Goal: Task Accomplishment & Management: Complete application form

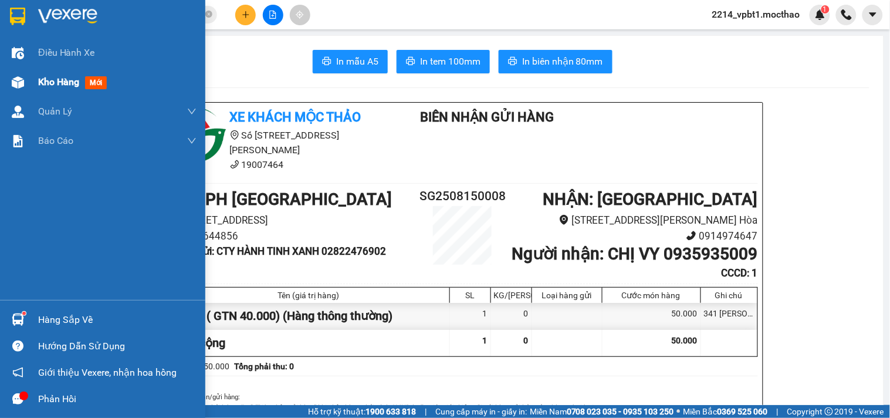
click at [42, 84] on span "Kho hàng" at bounding box center [58, 81] width 41 height 11
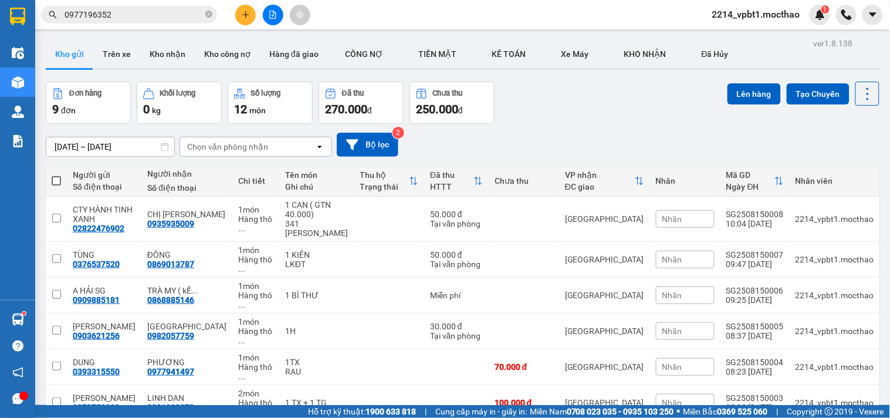
click at [134, 28] on div "Kết quả tìm kiếm ( 3 ) Bộ lọc Mã ĐH Trạng thái Món hàng Thu hộ Tổng cước Chưa c…" at bounding box center [445, 14] width 890 height 29
click at [135, 20] on input "0977196352" at bounding box center [134, 14] width 138 height 13
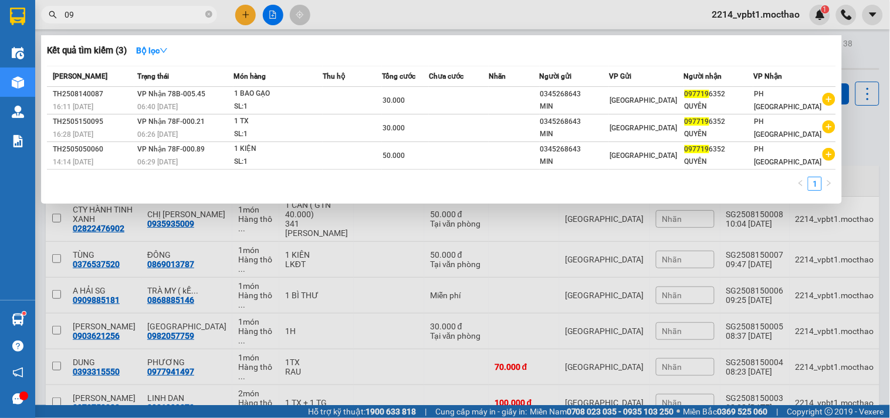
type input "0"
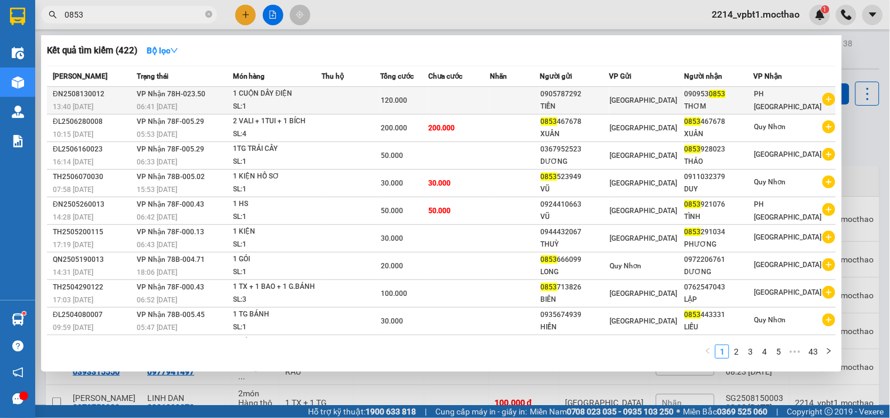
type input "0853"
click at [298, 93] on div "1 CUỘN DÂY ĐIỆN" at bounding box center [277, 93] width 88 height 13
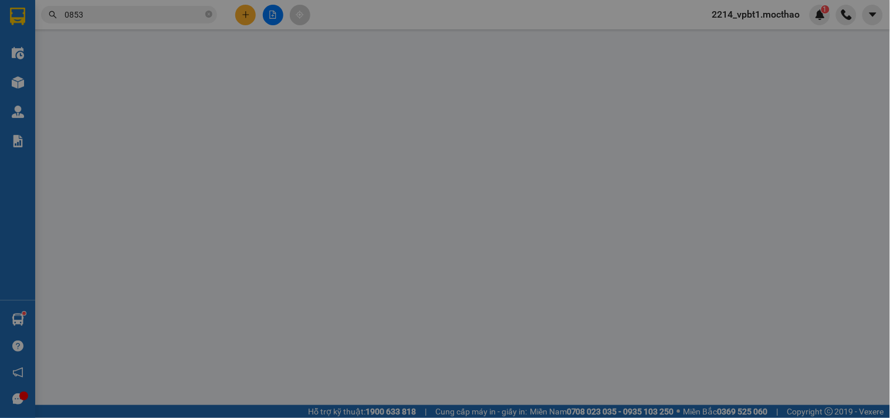
type input "0905787292"
type input "TIẾN"
type input "0909530853"
type input "THƠM"
type input "0"
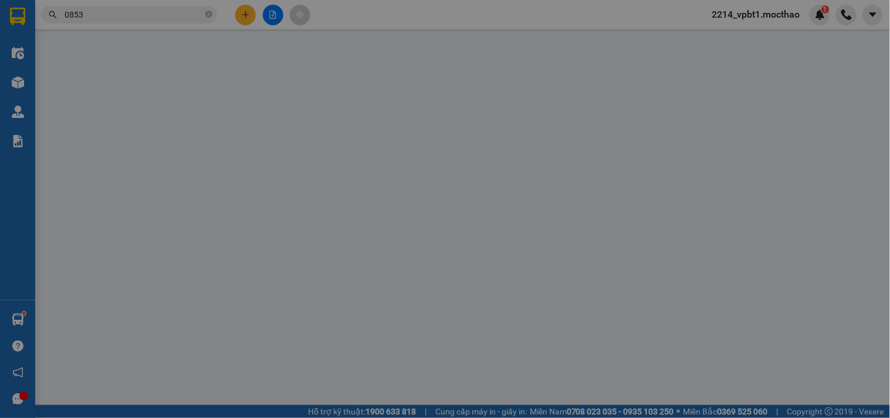
type input "120.000"
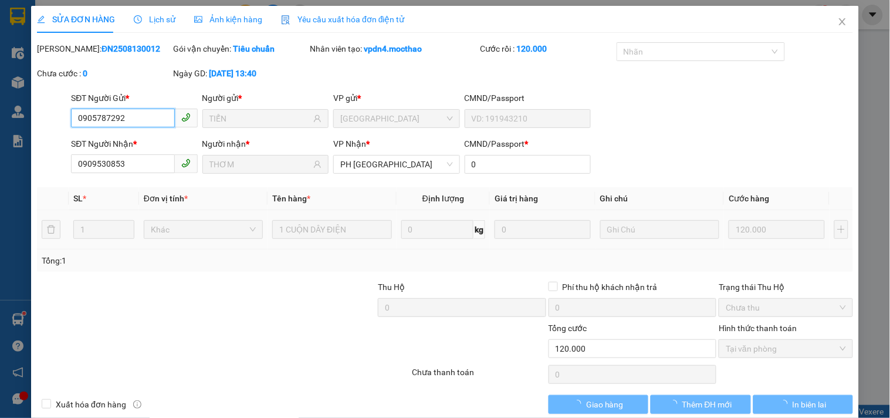
checkbox input "true"
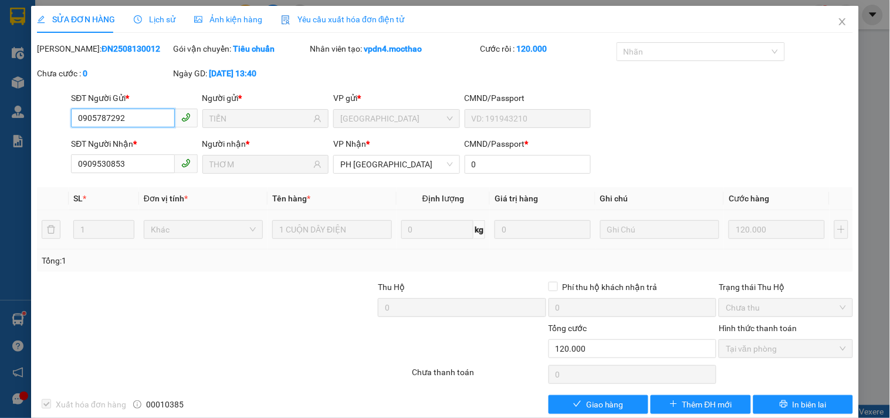
scroll to position [19, 0]
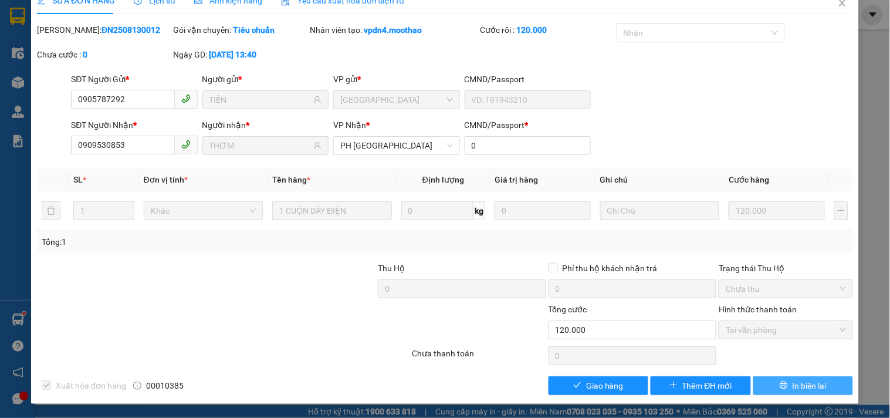
click at [777, 380] on button "In biên lai" at bounding box center [803, 385] width 100 height 19
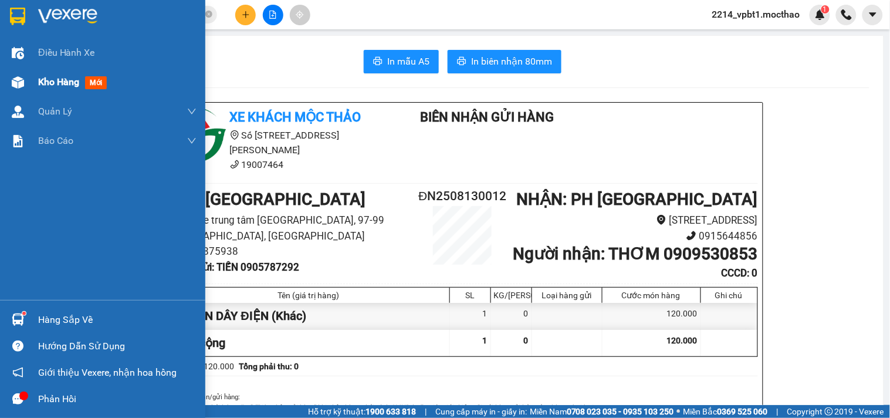
click at [41, 84] on span "Kho hàng" at bounding box center [58, 81] width 41 height 11
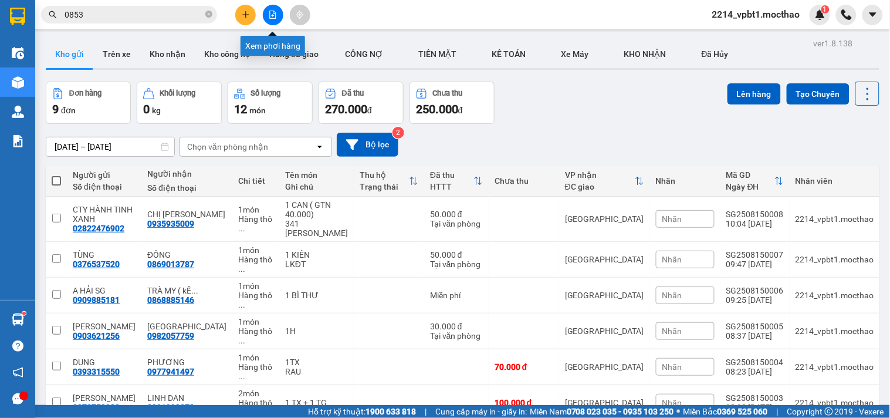
click at [277, 18] on button at bounding box center [273, 15] width 21 height 21
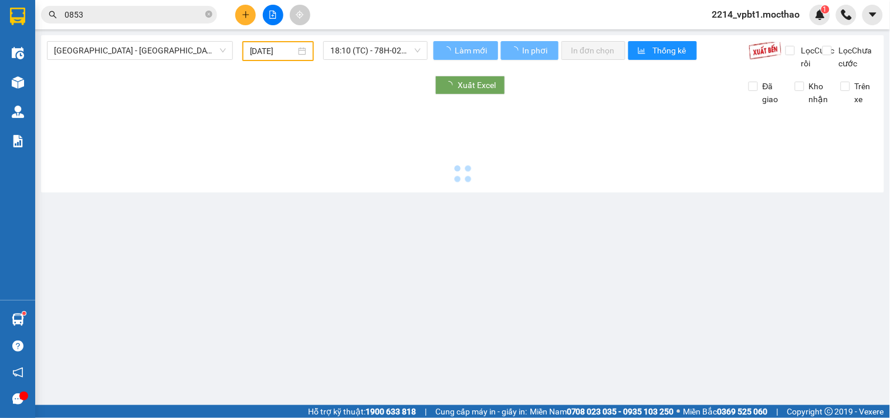
type input "[DATE]"
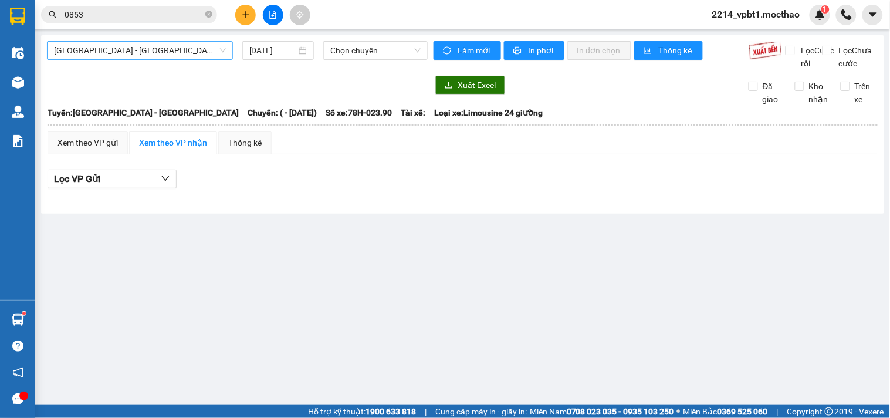
click at [163, 56] on span "[GEOGRAPHIC_DATA] - [GEOGRAPHIC_DATA]" at bounding box center [140, 51] width 172 height 18
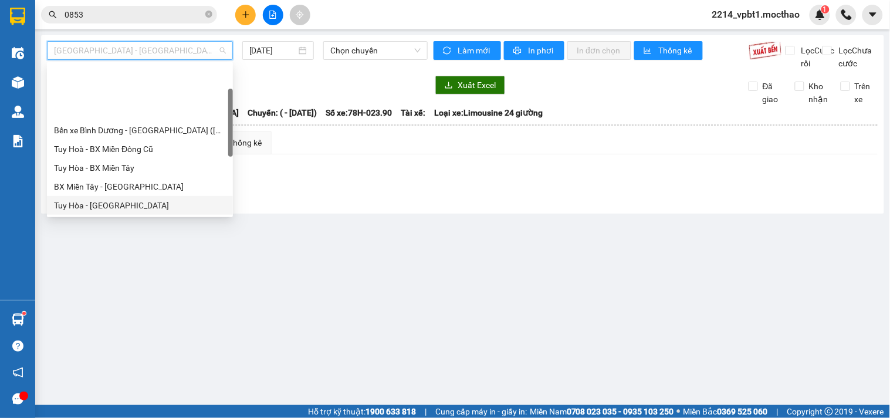
scroll to position [130, 0]
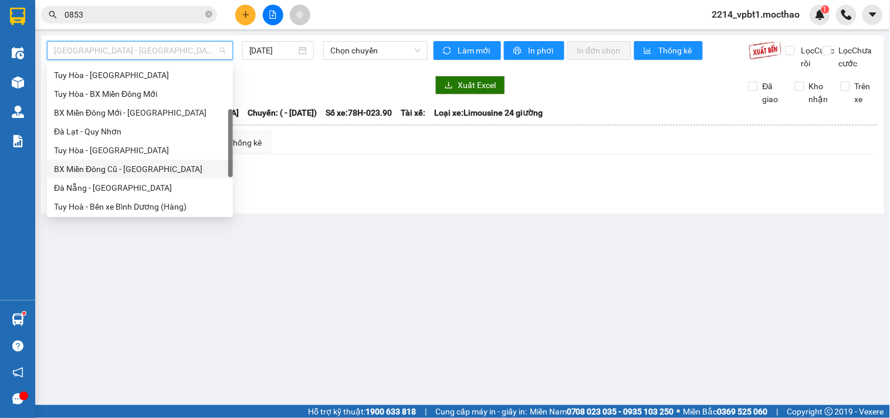
click at [85, 175] on div "BX Miền Đông Cũ - [GEOGRAPHIC_DATA]" at bounding box center [140, 169] width 186 height 19
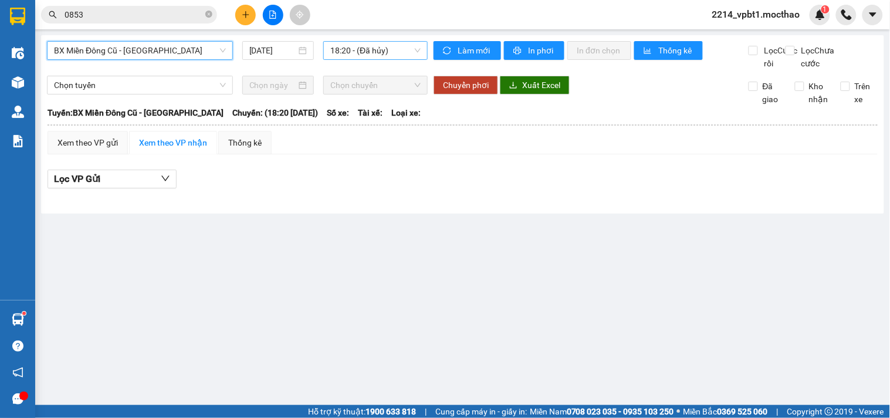
click at [359, 54] on span "18:20 - (Đã hủy)" at bounding box center [375, 51] width 90 height 18
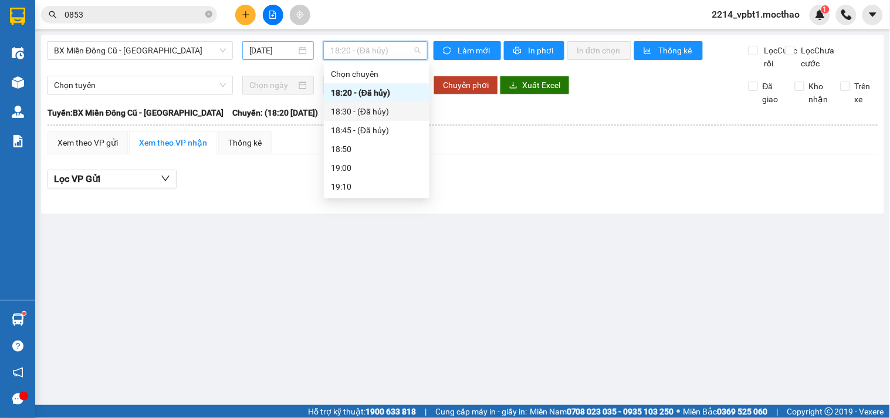
click at [284, 49] on input "[DATE]" at bounding box center [273, 50] width 48 height 13
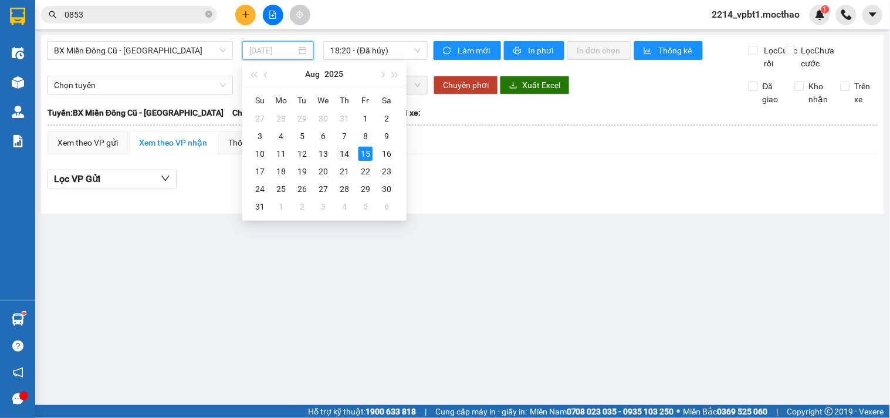
click at [348, 155] on div "14" at bounding box center [344, 154] width 14 height 14
type input "[DATE]"
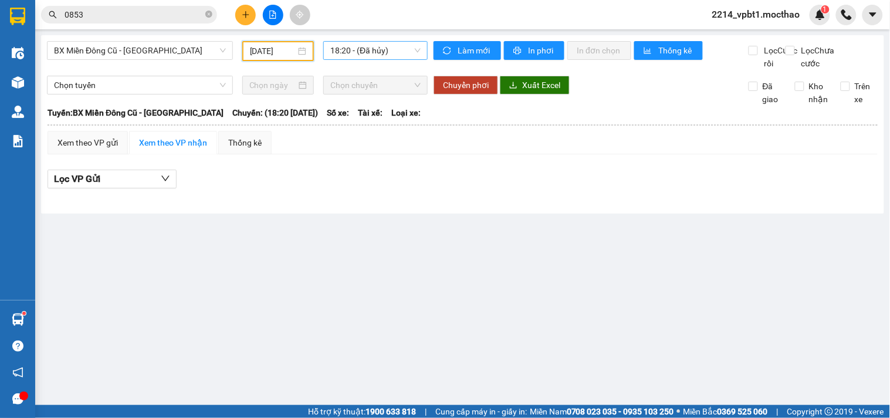
click at [382, 53] on span "18:20 - (Đã hủy)" at bounding box center [375, 51] width 90 height 18
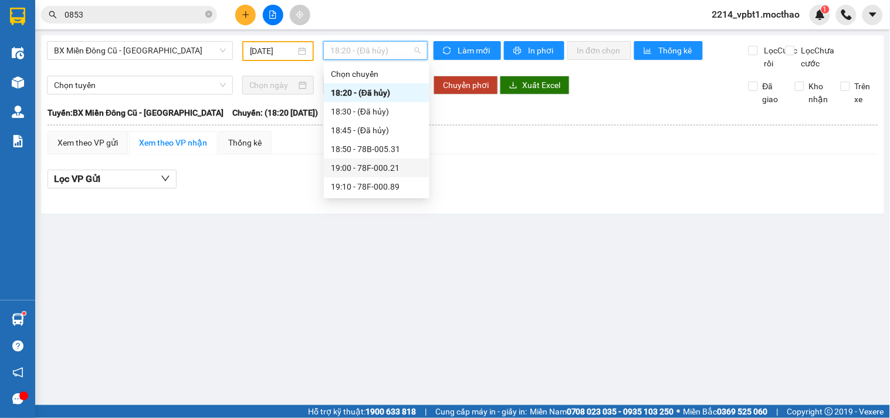
click at [401, 165] on div "19:00 - 78F-000.21" at bounding box center [376, 167] width 91 height 13
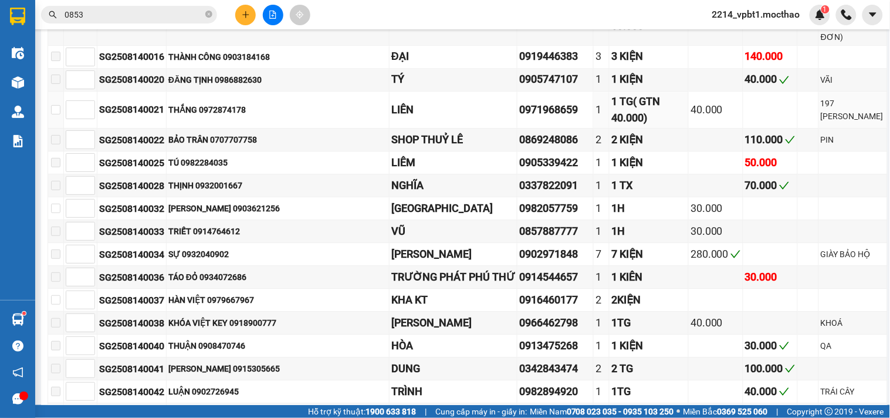
scroll to position [717, 0]
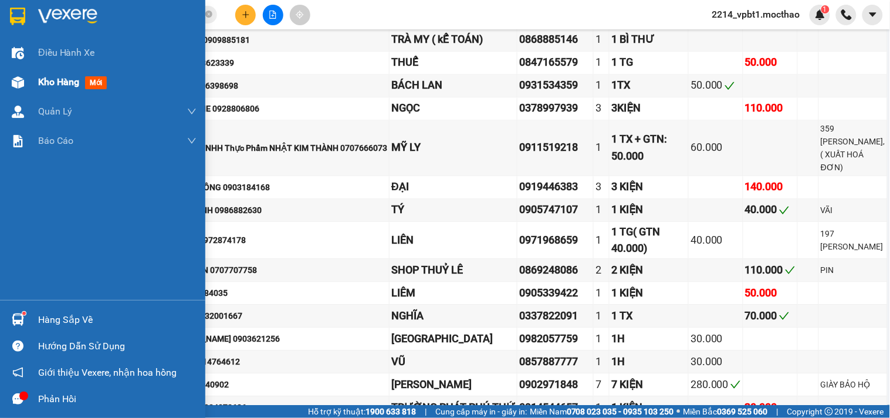
click at [36, 82] on div "Kho hàng mới" at bounding box center [102, 81] width 205 height 29
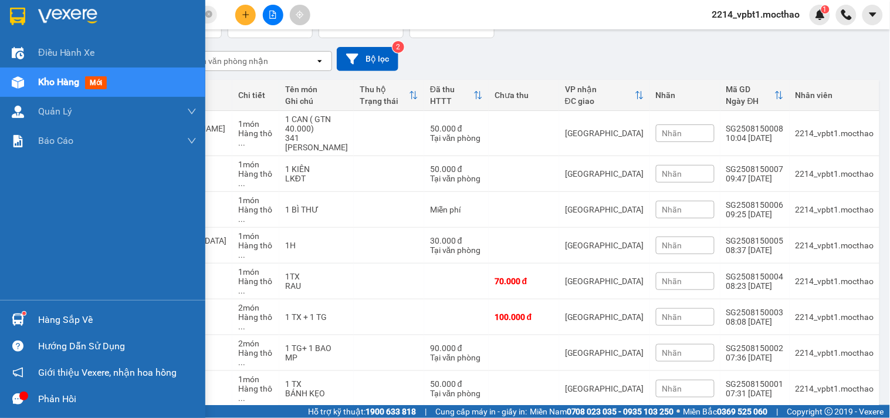
scroll to position [88, 0]
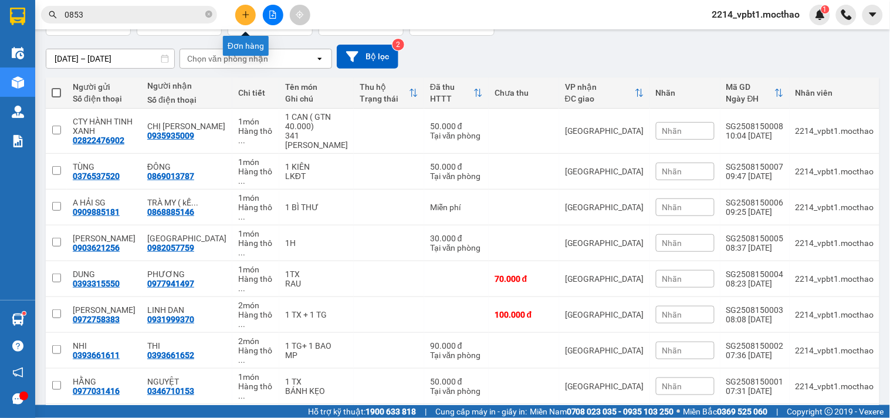
click at [250, 18] on button at bounding box center [245, 15] width 21 height 21
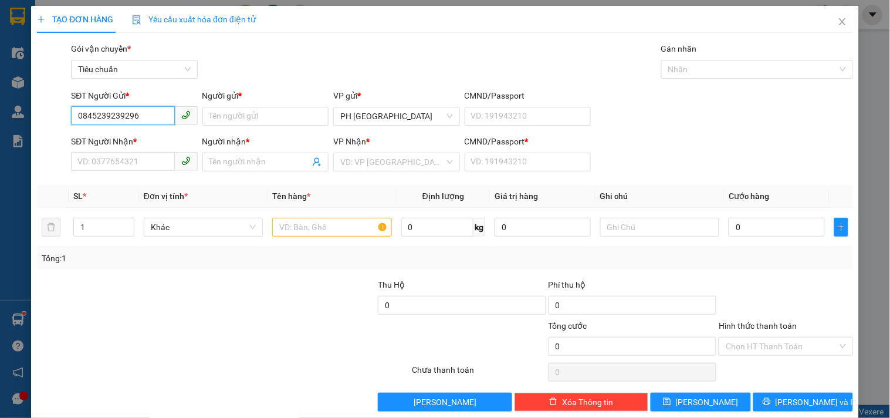
drag, startPoint x: 144, startPoint y: 112, endPoint x: 0, endPoint y: 194, distance: 166.0
click at [0, 194] on div "TẠO ĐƠN HÀNG Yêu cầu xuất hóa đơn điện tử Transit Pickup Surcharge Ids Transit …" at bounding box center [445, 209] width 890 height 418
type input "0845239296"
click at [218, 107] on input "Người gửi *" at bounding box center [265, 116] width 126 height 19
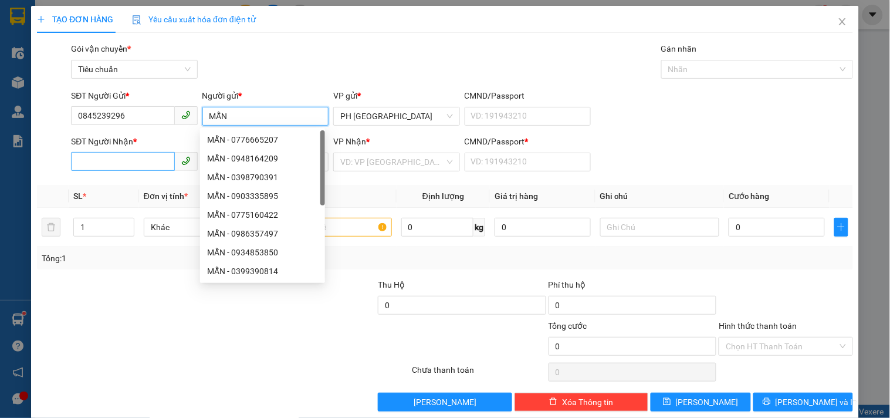
type input "MẪN"
click at [119, 162] on input "SĐT Người Nhận *" at bounding box center [122, 161] width 103 height 19
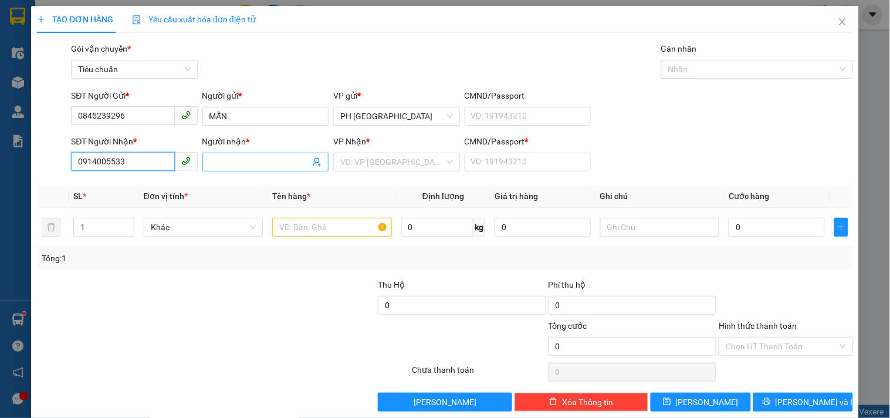
type input "0914005533"
click at [225, 162] on input "Người nhận *" at bounding box center [259, 161] width 100 height 13
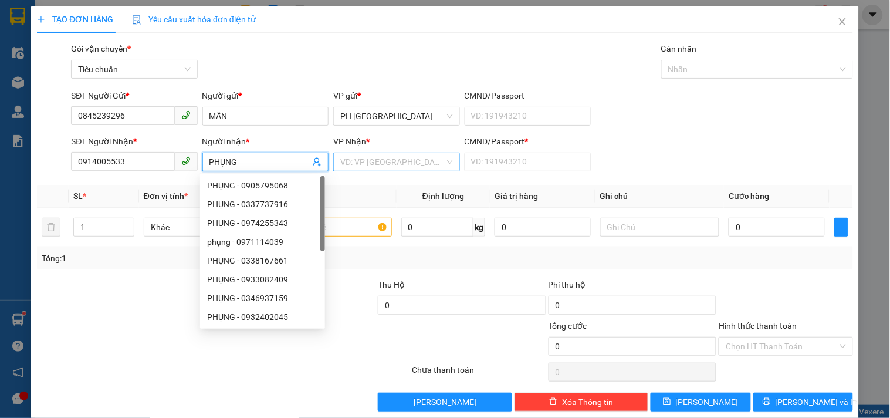
type input "PHỤNG"
click at [367, 158] on input "search" at bounding box center [392, 162] width 104 height 18
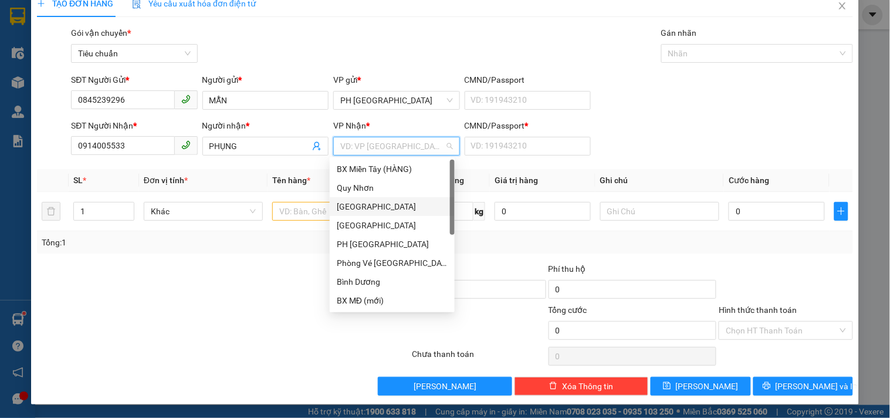
click at [359, 202] on div "[GEOGRAPHIC_DATA]" at bounding box center [392, 206] width 111 height 13
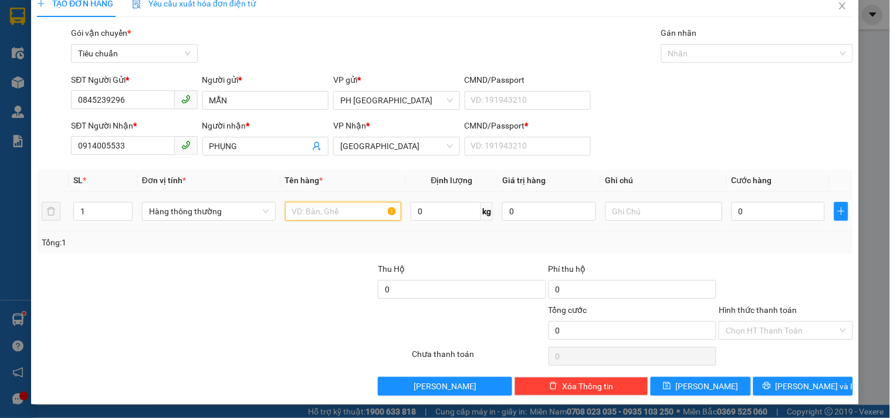
click at [310, 213] on input "text" at bounding box center [343, 211] width 117 height 19
type input "1 TG"
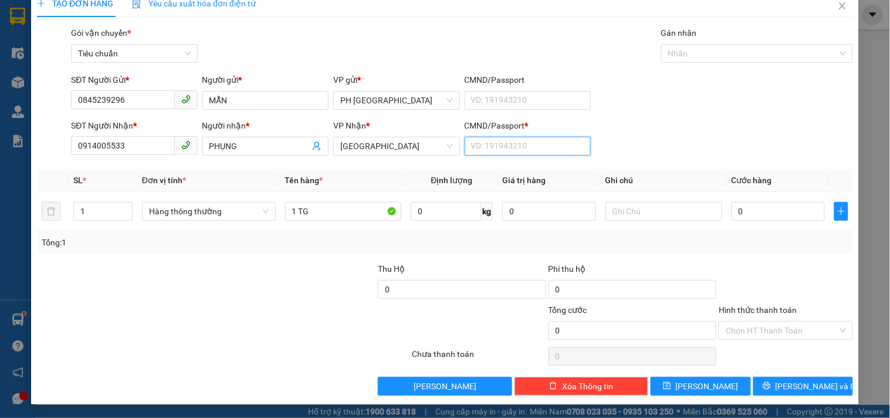
click at [522, 144] on input "CMND/Passport *" at bounding box center [527, 146] width 126 height 19
type input "1"
click at [787, 218] on input "0" at bounding box center [778, 211] width 94 height 19
type input "4"
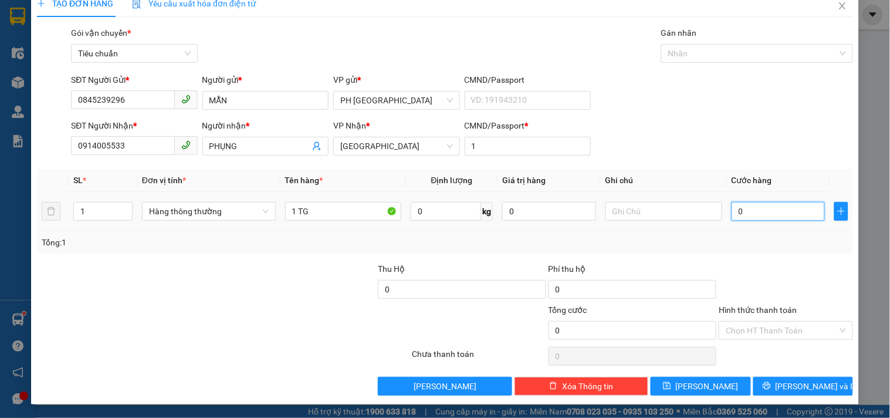
type input "4"
type input "40"
type input "40.000"
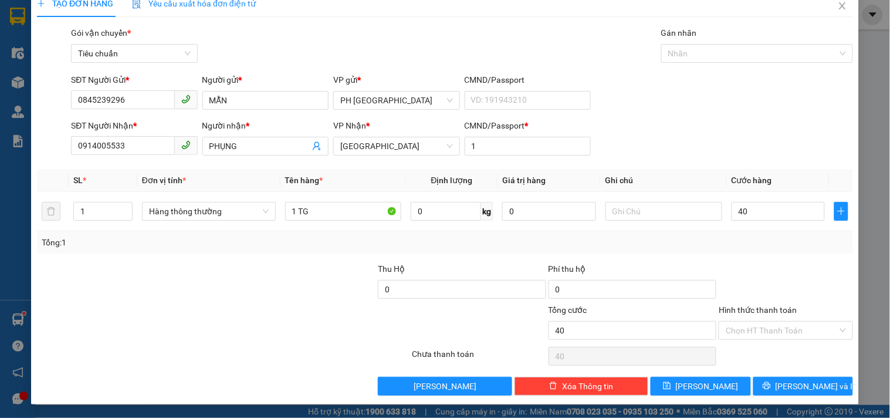
type input "40.000"
click at [778, 241] on div "Tổng: 1" at bounding box center [445, 242] width 806 height 13
click at [816, 379] on span "[PERSON_NAME] và In" at bounding box center [816, 385] width 82 height 13
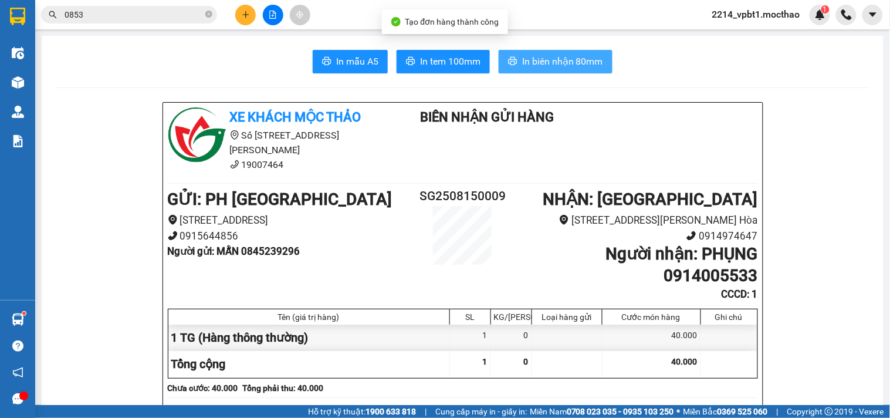
click at [574, 62] on span "In biên nhận 80mm" at bounding box center [562, 61] width 81 height 15
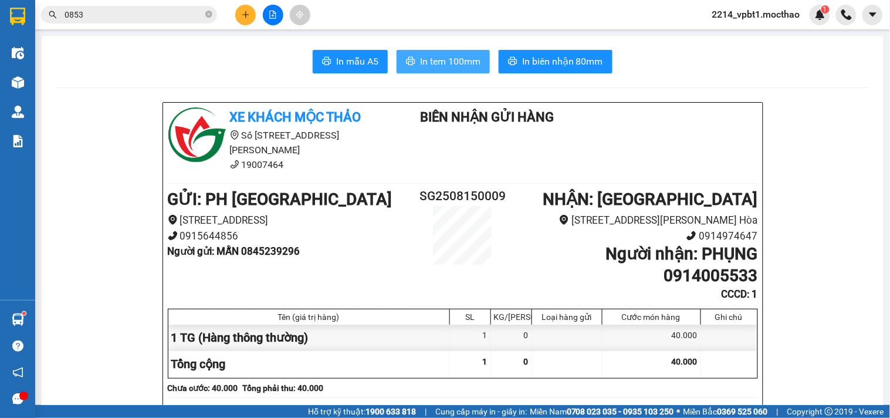
click at [425, 62] on span "In tem 100mm" at bounding box center [450, 61] width 60 height 15
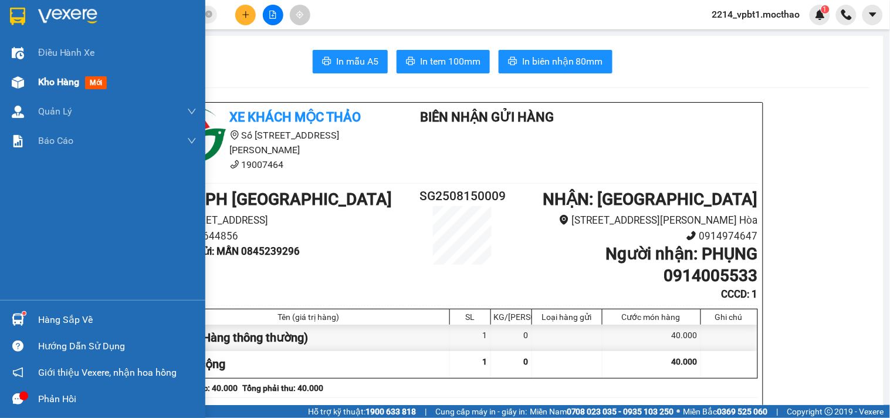
click at [51, 84] on span "Kho hàng" at bounding box center [58, 81] width 41 height 11
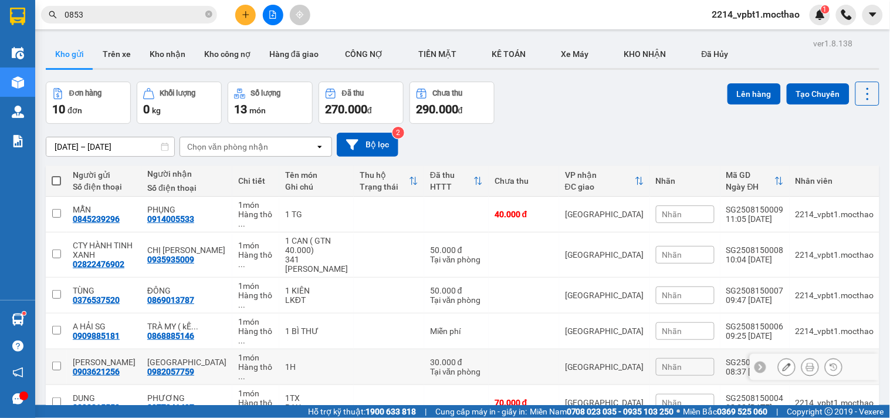
scroll to position [114, 0]
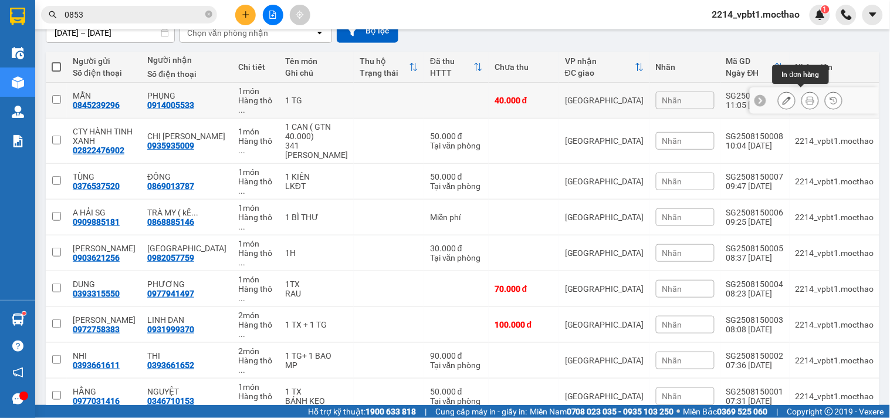
click at [806, 99] on icon at bounding box center [810, 100] width 8 height 8
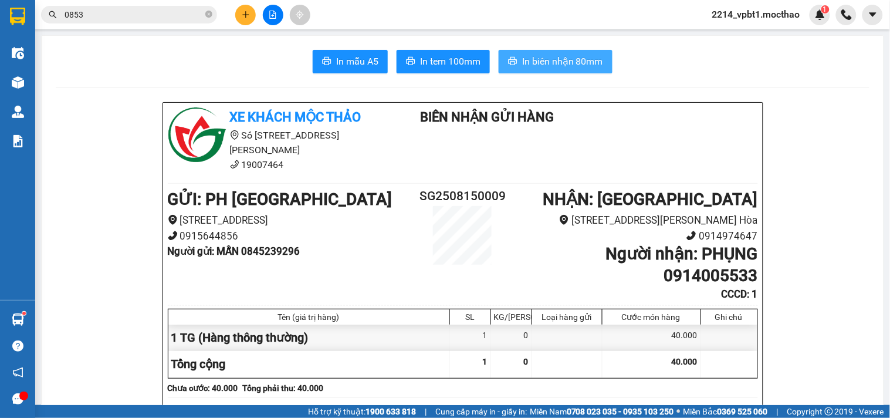
click at [572, 67] on span "In biên nhận 80mm" at bounding box center [562, 61] width 81 height 15
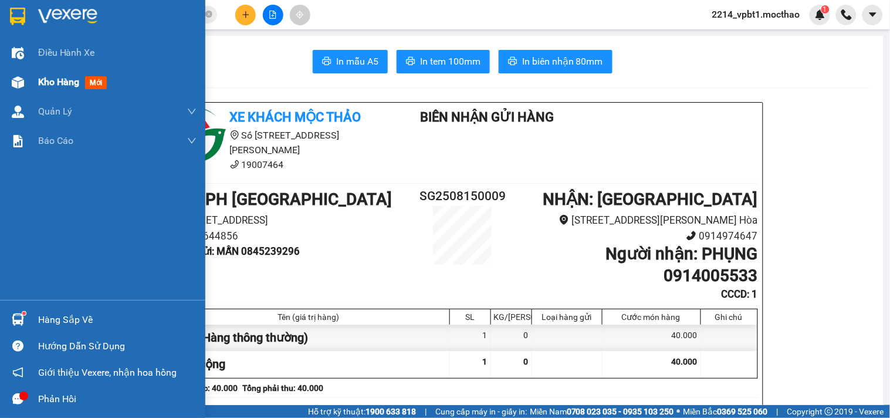
click at [53, 79] on span "Kho hàng" at bounding box center [58, 81] width 41 height 11
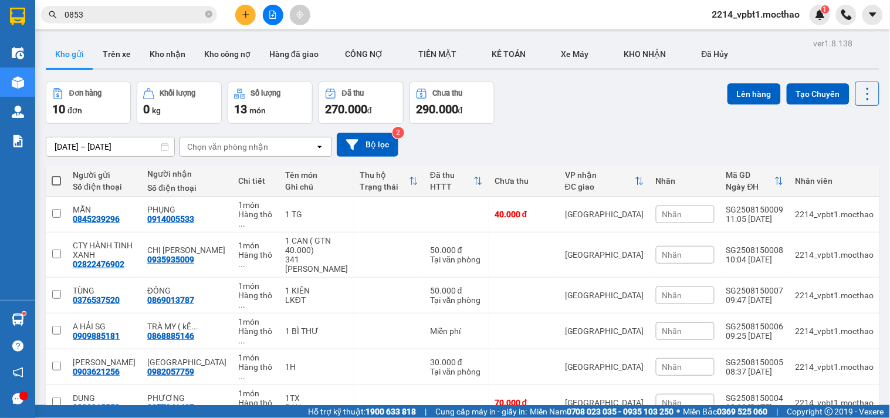
click at [247, 13] on icon "plus" at bounding box center [246, 15] width 8 height 8
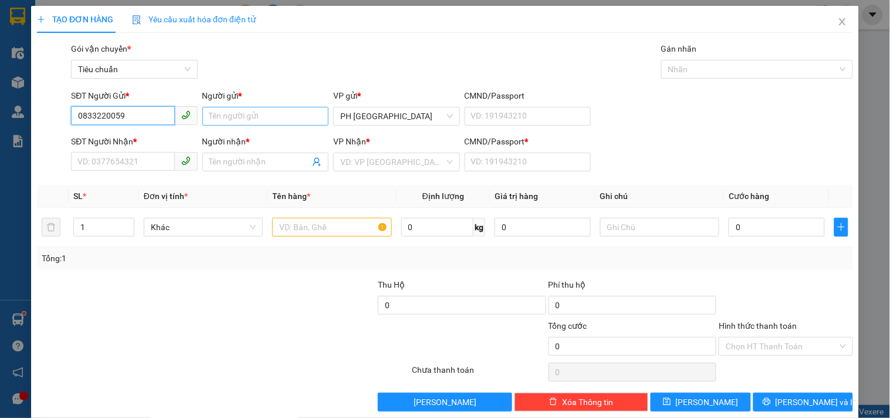
type input "0833220059"
click at [229, 114] on input "Người gửi *" at bounding box center [265, 116] width 126 height 19
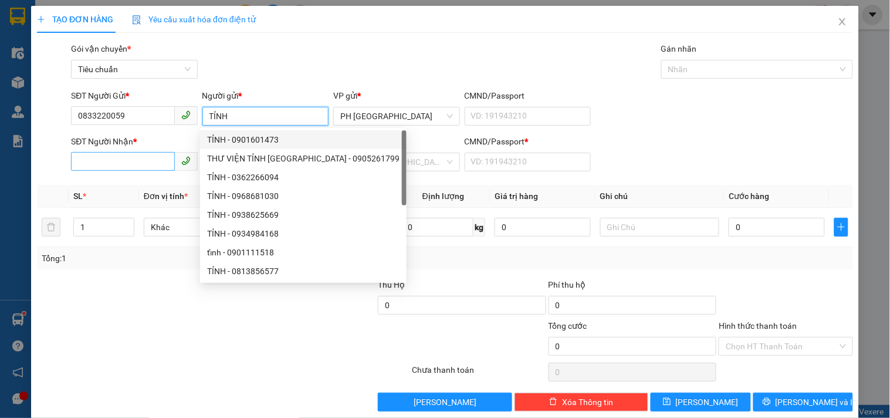
type input "TỈNH"
click at [134, 165] on input "SĐT Người Nhận *" at bounding box center [122, 161] width 103 height 19
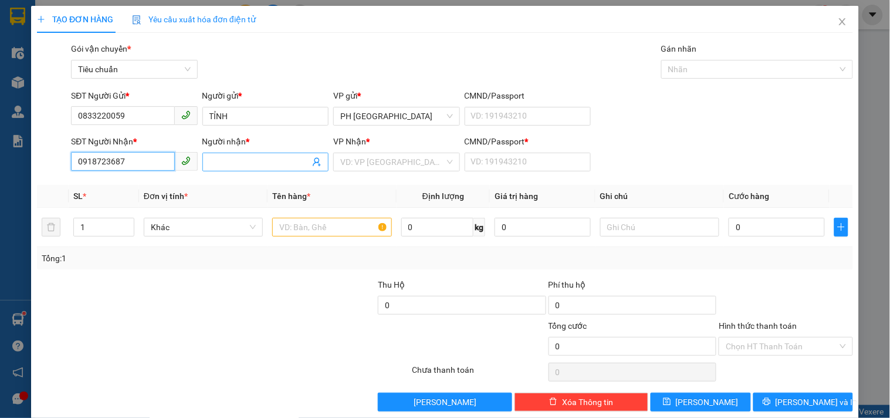
type input "0918723687"
click at [209, 162] on input "Người nhận *" at bounding box center [259, 161] width 100 height 13
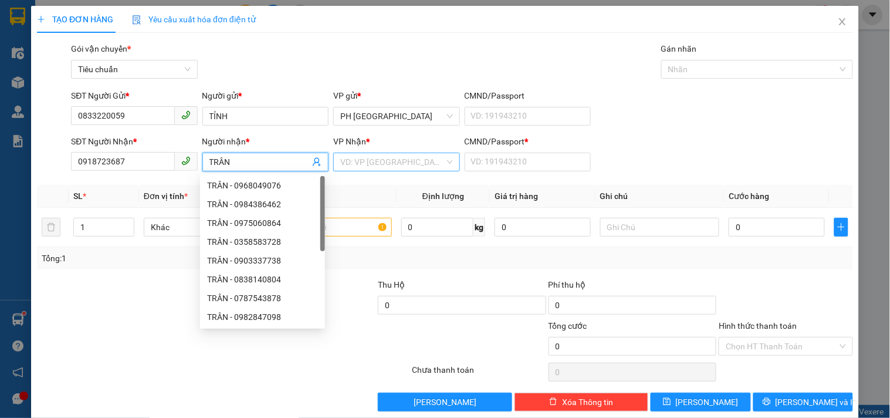
type input "TRÂN"
click at [412, 170] on input "search" at bounding box center [392, 162] width 104 height 18
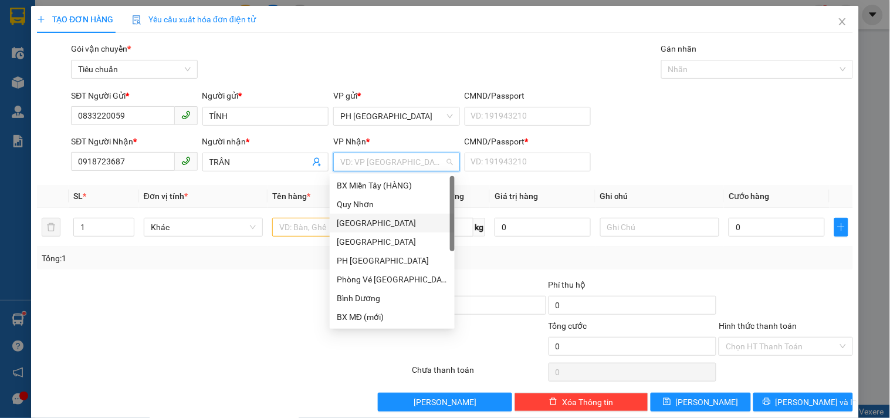
click at [361, 229] on div "[GEOGRAPHIC_DATA]" at bounding box center [392, 222] width 111 height 13
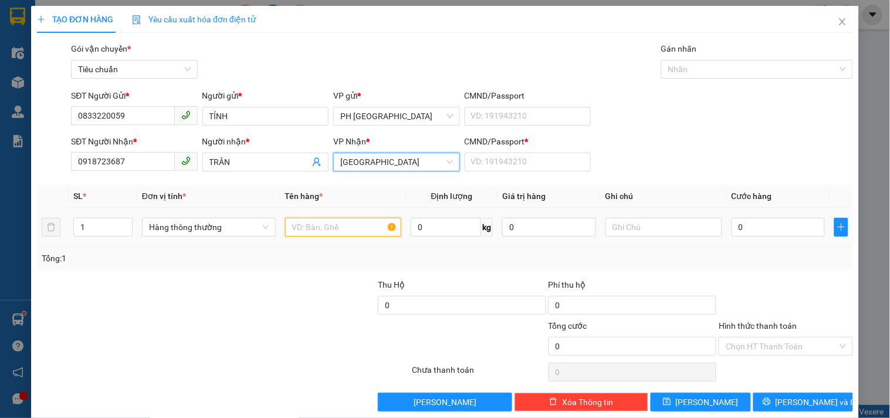
click at [311, 236] on input "text" at bounding box center [343, 227] width 117 height 19
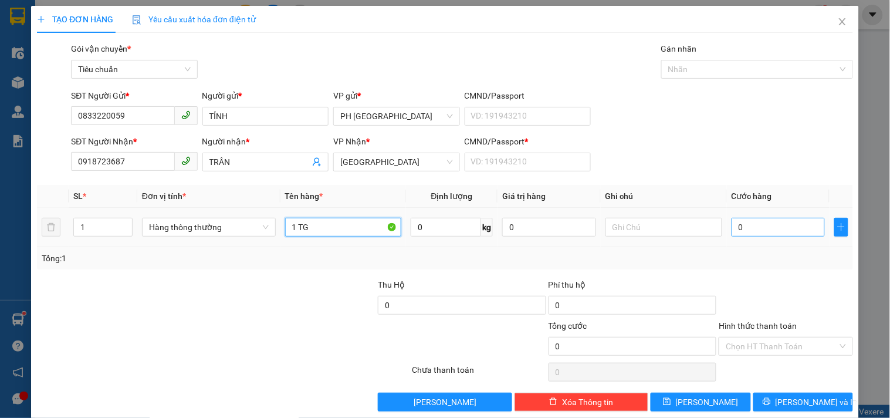
type input "1 TG"
click at [737, 226] on input "0" at bounding box center [778, 227] width 94 height 19
type input "8"
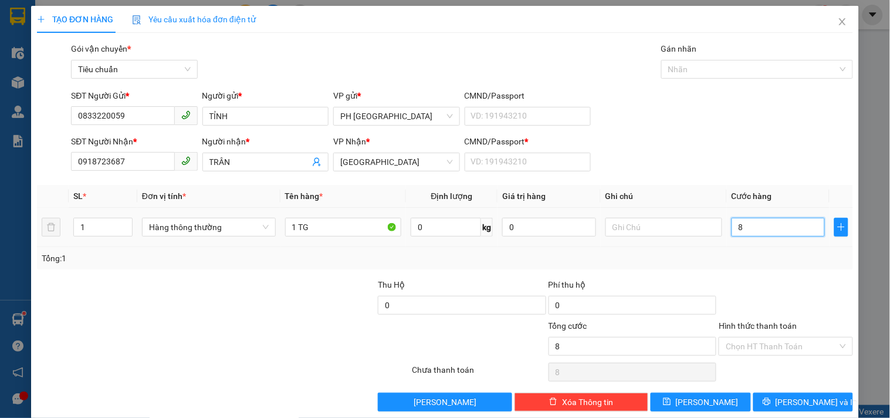
type input "80"
type input "80.000"
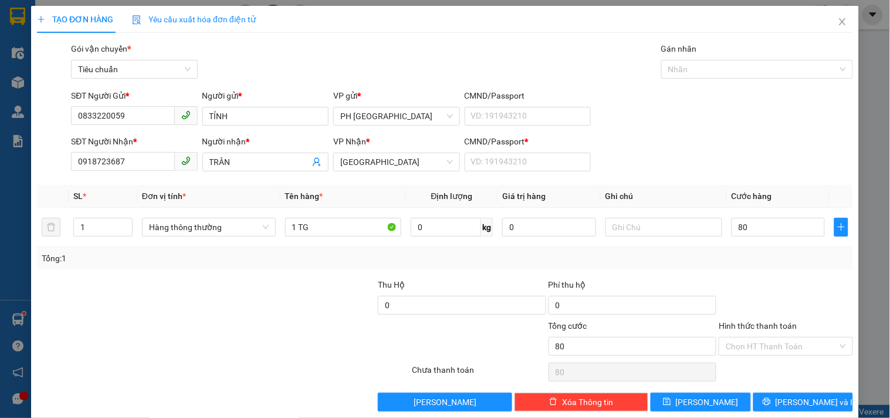
type input "80.000"
drag, startPoint x: 806, startPoint y: 274, endPoint x: 792, endPoint y: 279, distance: 14.5
click at [795, 278] on div "Transit Pickup Surcharge Ids Transit Deliver Surcharge Ids Transit Deliver Surc…" at bounding box center [445, 226] width 816 height 369
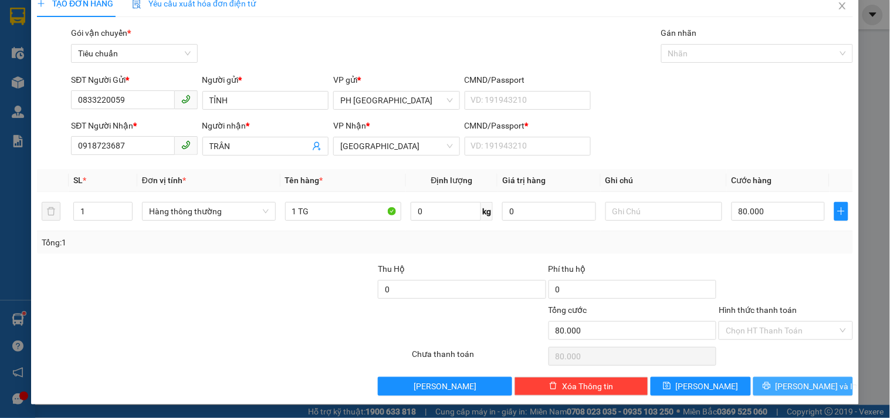
click at [802, 381] on span "[PERSON_NAME] và In" at bounding box center [816, 385] width 82 height 13
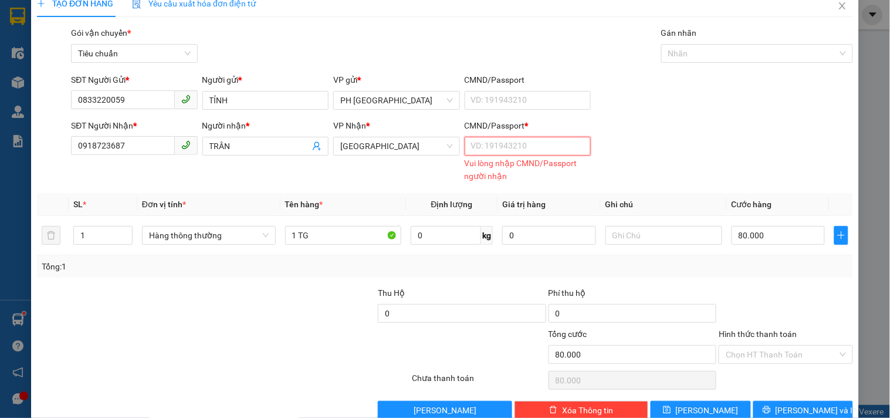
click at [507, 148] on input "CMND/Passport *" at bounding box center [527, 146] width 126 height 19
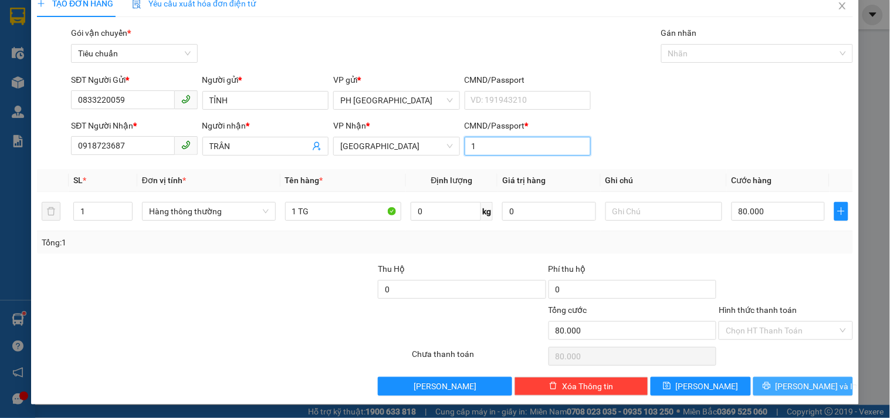
type input "1"
click at [782, 394] on button "[PERSON_NAME] và In" at bounding box center [803, 386] width 100 height 19
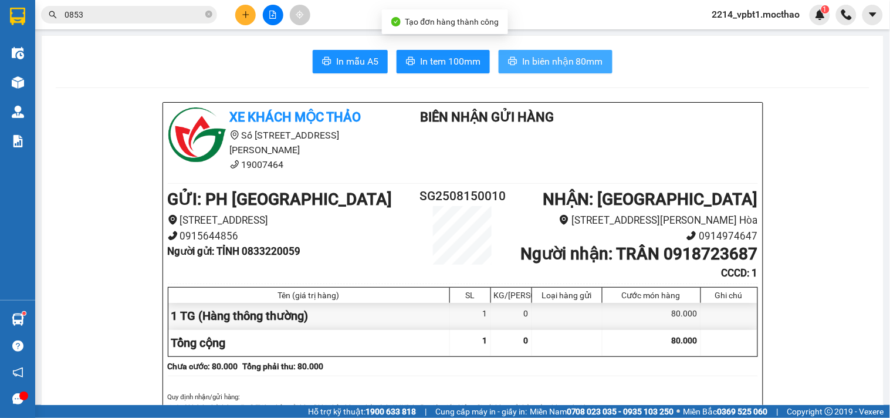
click at [561, 61] on span "In biên nhận 80mm" at bounding box center [562, 61] width 81 height 15
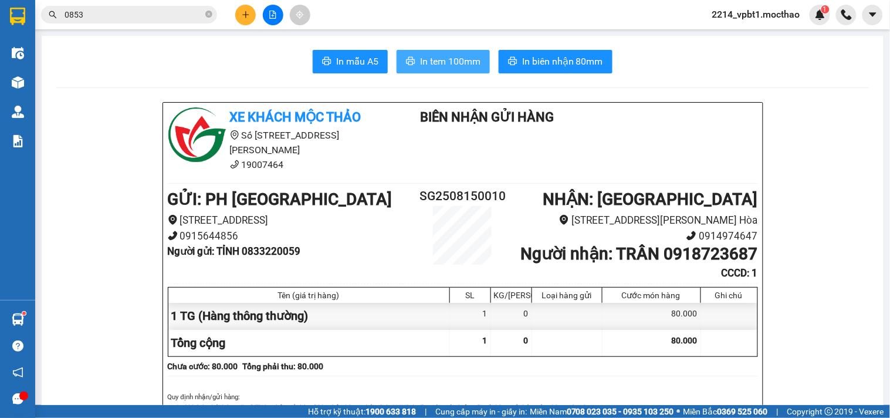
click at [444, 60] on span "In tem 100mm" at bounding box center [450, 61] width 60 height 15
click at [243, 16] on icon "plus" at bounding box center [246, 15] width 8 height 8
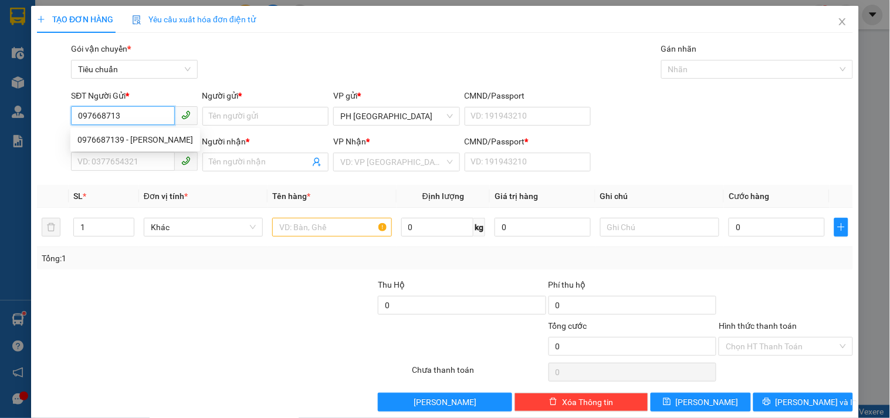
type input "0976687139"
click at [127, 141] on div "0976687139 - [PERSON_NAME]" at bounding box center [135, 139] width 116 height 13
type input "[PERSON_NAME]"
type input "0974101886"
type input "HƯƠNG"
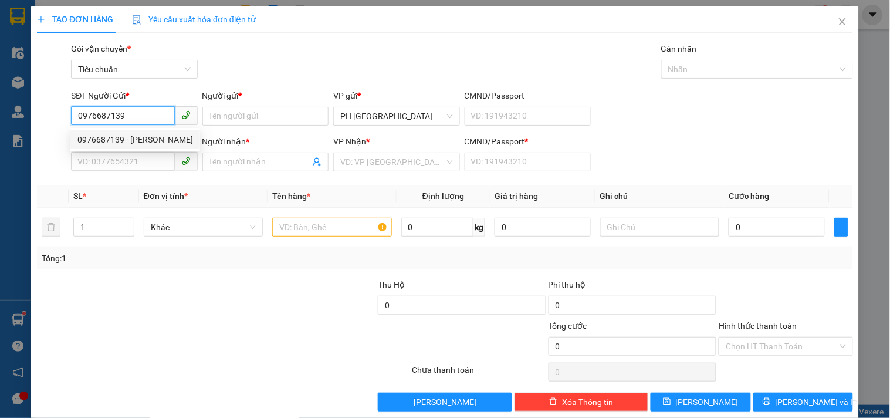
type input "1"
type input "40.000"
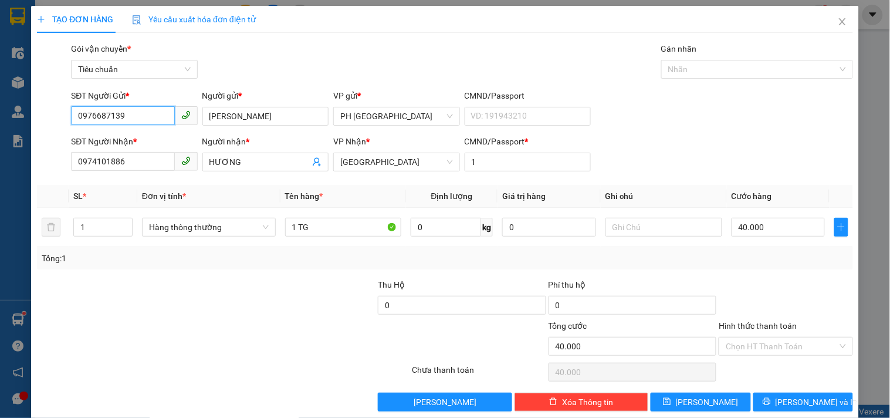
scroll to position [16, 0]
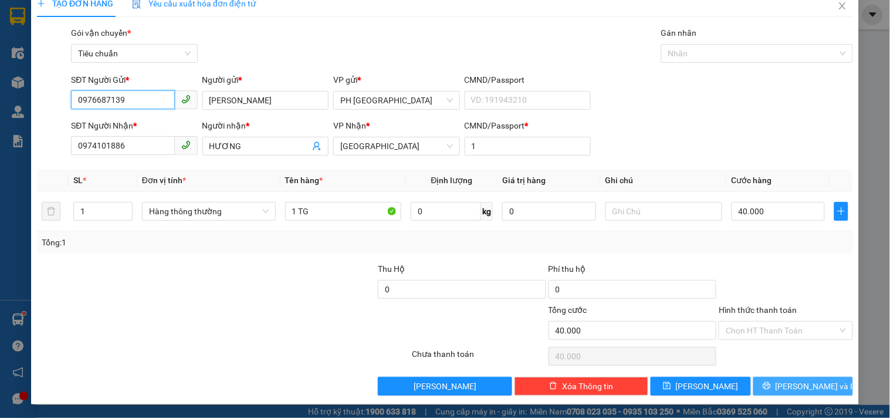
type input "0976687139"
click at [779, 379] on button "[PERSON_NAME] và In" at bounding box center [803, 386] width 100 height 19
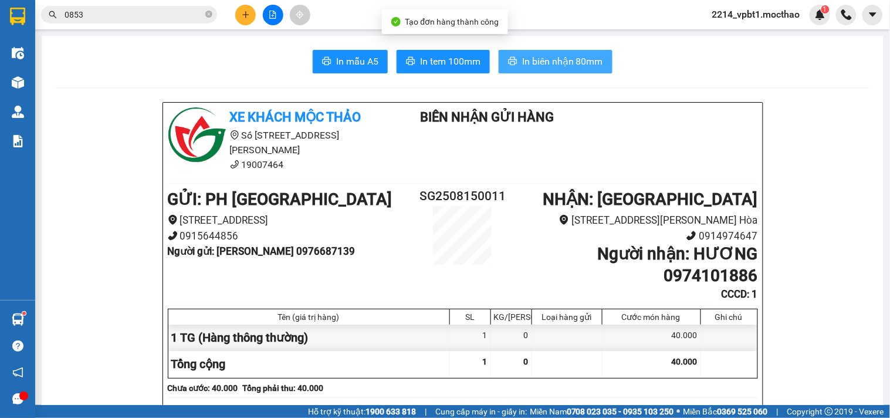
click at [578, 66] on span "In biên nhận 80mm" at bounding box center [562, 61] width 81 height 15
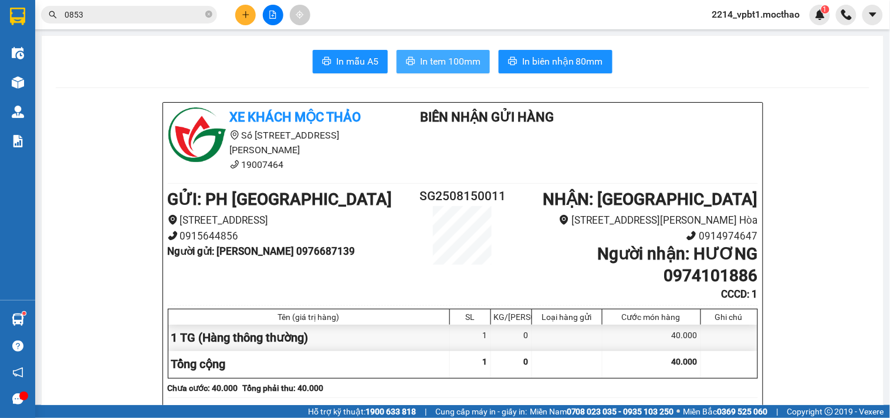
click at [456, 55] on span "In tem 100mm" at bounding box center [450, 61] width 60 height 15
click at [238, 19] on button at bounding box center [245, 15] width 21 height 21
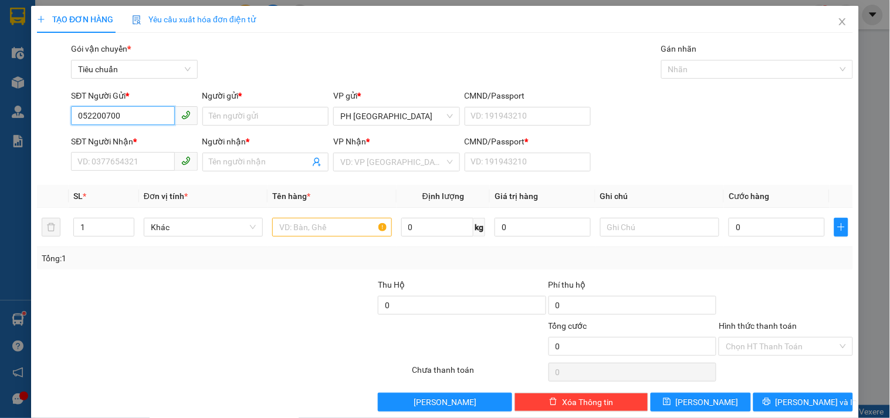
type input "0522007007"
click at [121, 139] on div "0522007007 - THINH" at bounding box center [132, 139] width 111 height 13
type input "THINH"
type input "0964939191"
type input "DỰ"
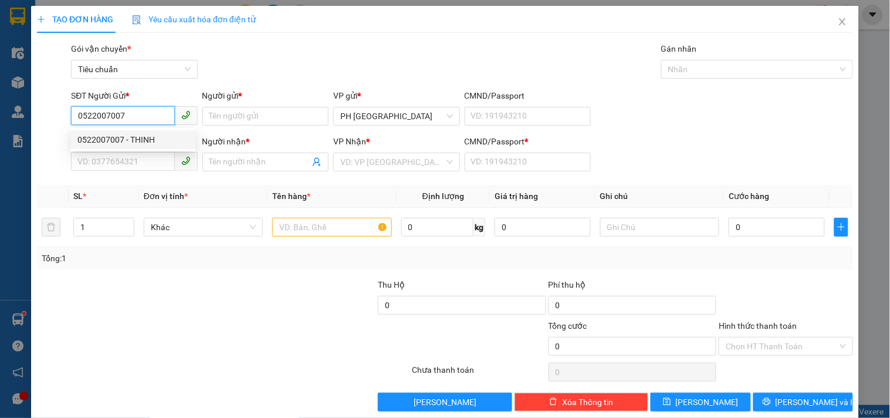
type input "1"
type input "30.000"
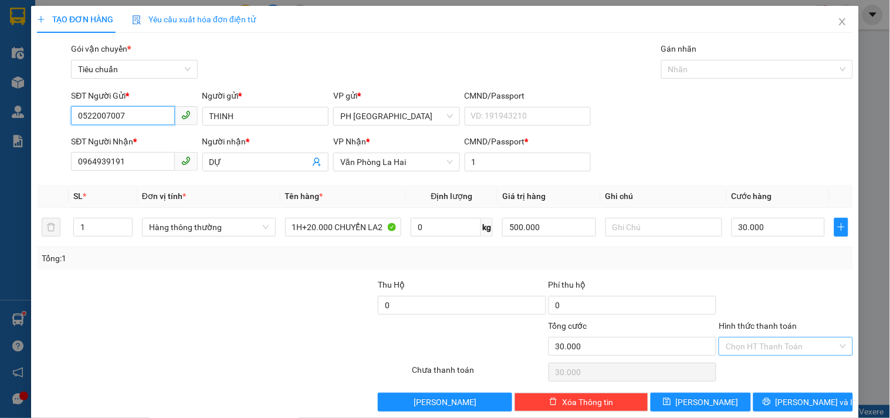
type input "0522007007"
click at [760, 343] on input "Hình thức thanh toán" at bounding box center [780, 346] width 111 height 18
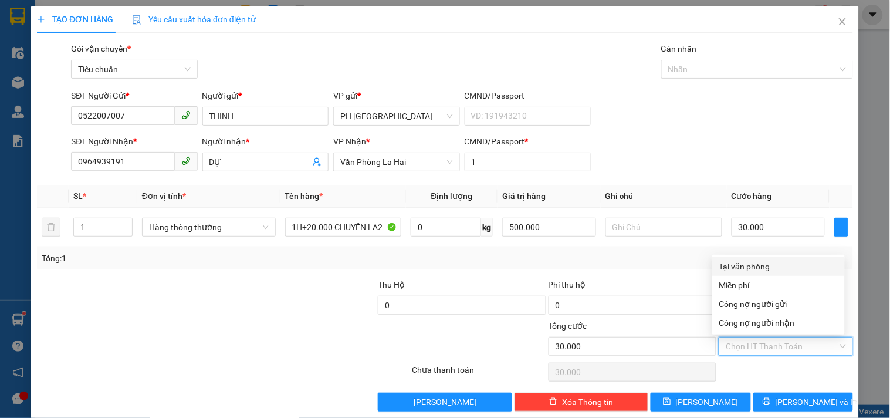
click at [747, 262] on div "Tại văn phòng" at bounding box center [778, 266] width 118 height 13
type input "0"
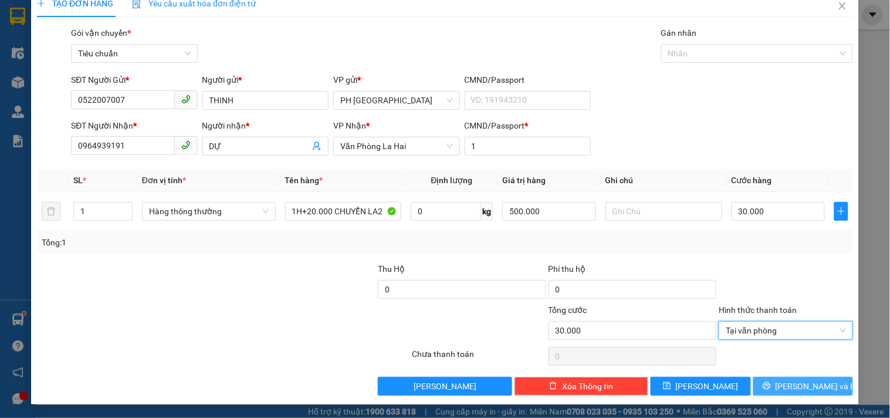
click at [788, 381] on span "[PERSON_NAME] và In" at bounding box center [816, 385] width 82 height 13
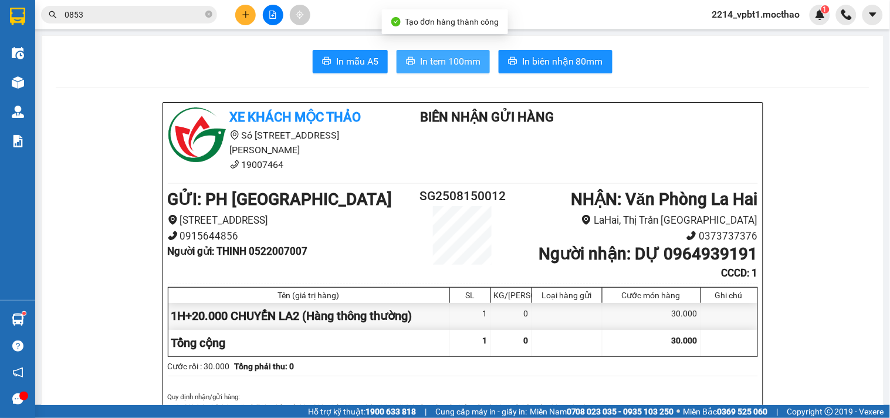
click at [427, 59] on span "In tem 100mm" at bounding box center [450, 61] width 60 height 15
click at [437, 57] on span "In tem 100mm" at bounding box center [450, 61] width 60 height 15
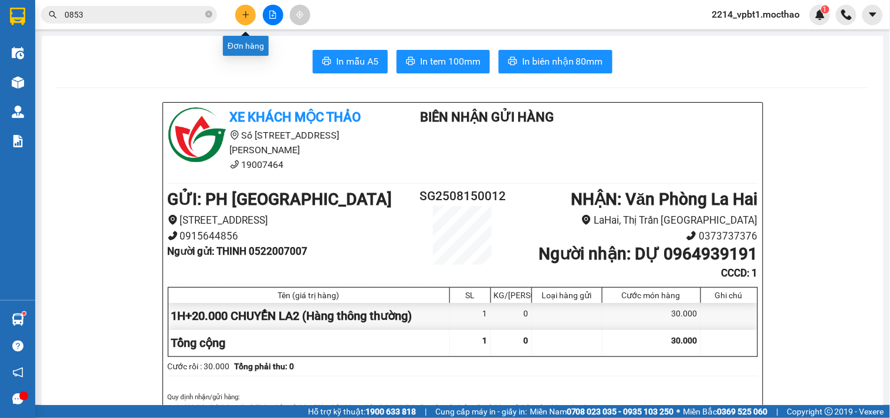
click at [247, 13] on icon "plus" at bounding box center [246, 15] width 8 height 8
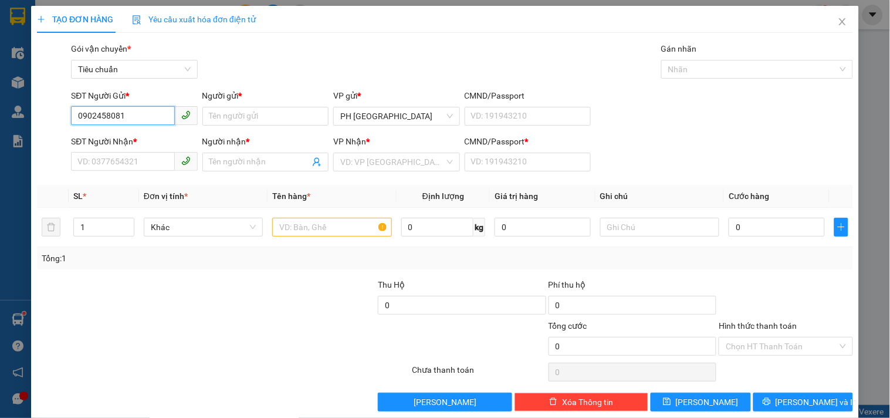
drag, startPoint x: 139, startPoint y: 113, endPoint x: 0, endPoint y: 195, distance: 161.4
click at [0, 195] on div "TẠO ĐƠN HÀNG Yêu cầu xuất hóa đơn điện tử Transit Pickup Surcharge Ids Transit …" at bounding box center [445, 209] width 890 height 418
type input "0902458081"
click at [228, 116] on input "Người gửi *" at bounding box center [265, 116] width 126 height 19
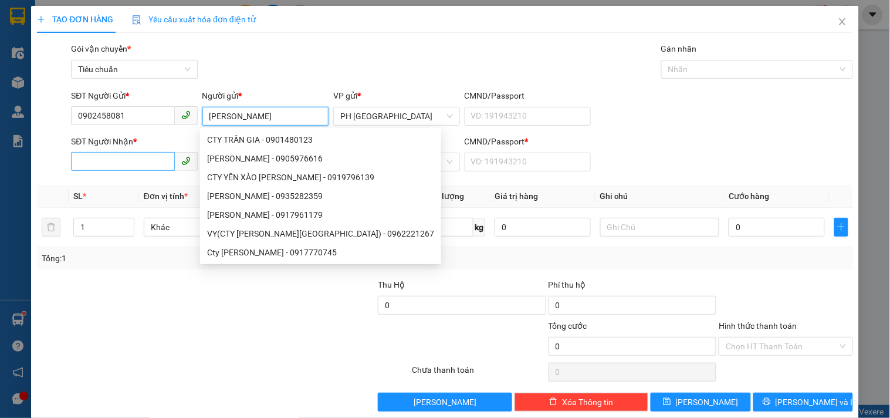
type input "[PERSON_NAME]"
click at [123, 167] on input "SĐT Người Nhận *" at bounding box center [122, 161] width 103 height 19
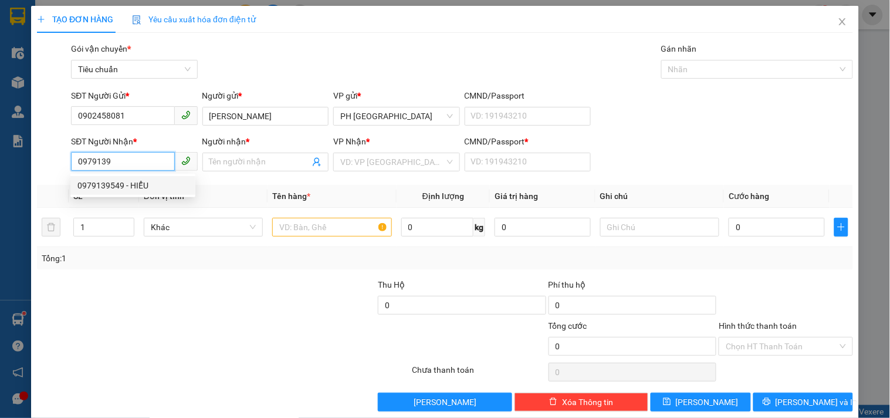
click at [116, 186] on div "0979139549 - HIỂU" at bounding box center [132, 185] width 111 height 13
type input "0979139549"
type input "HIỂU"
type input "1"
type input "300.000"
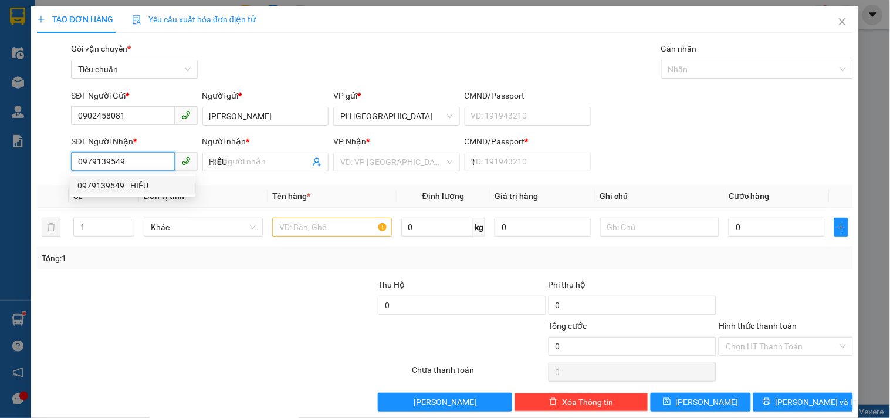
type input "300.000"
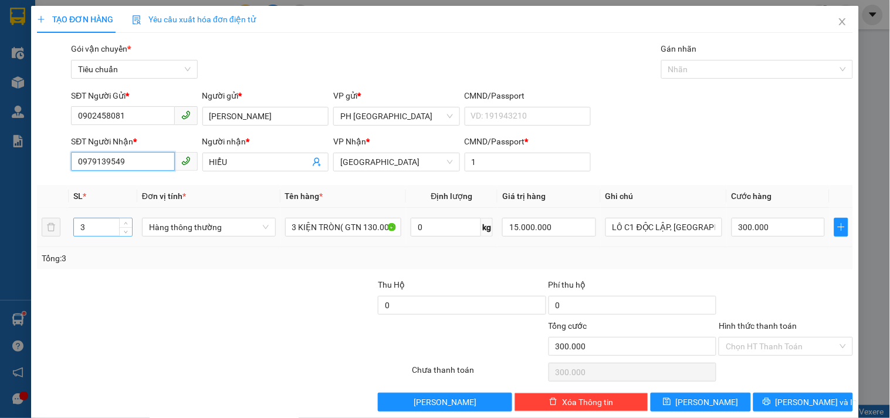
type input "0979139549"
drag, startPoint x: 96, startPoint y: 223, endPoint x: 0, endPoint y: 267, distance: 105.0
click at [30, 253] on div "TẠO ĐƠN HÀNG Yêu cầu xuất hóa đơn điện tử Transit Pickup Surcharge Ids Transit …" at bounding box center [445, 209] width 890 height 418
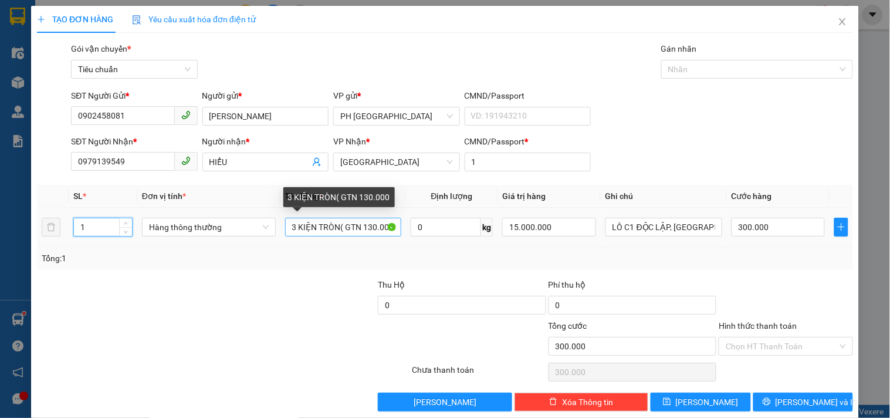
type input "1"
drag, startPoint x: 289, startPoint y: 230, endPoint x: 519, endPoint y: 229, distance: 230.5
click at [519, 229] on tr "1 Hàng thông thường 3 KIỆN TRÒN( GTN 130.000 0 kg 15.000.000 LÔ C1 ĐỘC LẬP, [GE…" at bounding box center [445, 227] width 816 height 39
type input "0"
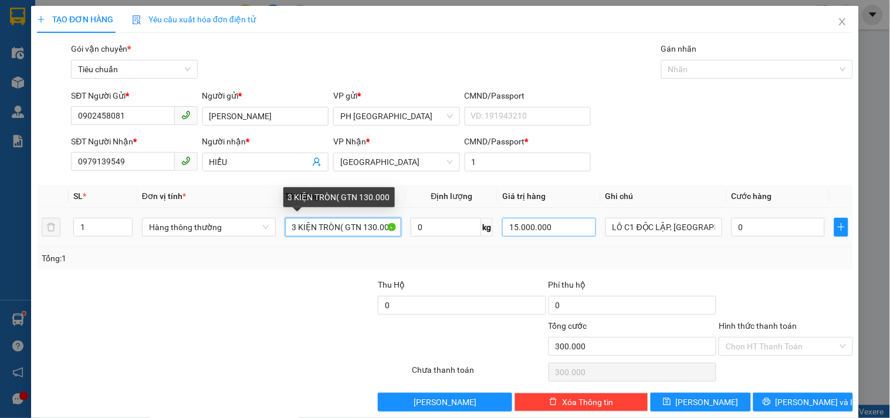
type input "0"
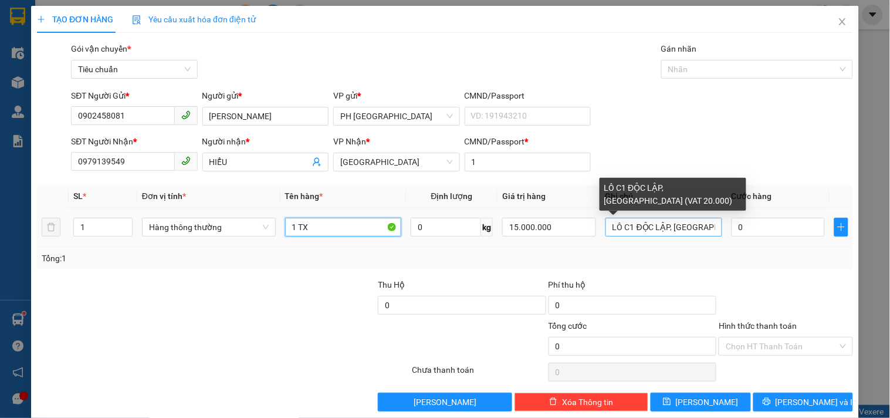
type input "1 TX"
drag, startPoint x: 691, startPoint y: 232, endPoint x: 836, endPoint y: 232, distance: 145.4
click at [836, 232] on tr "1 Hàng thông thường 1 TX 0 kg 15.000.000 LÔ C1 ĐỘC LẬP, [GEOGRAPHIC_DATA] (VAT …" at bounding box center [445, 227] width 816 height 39
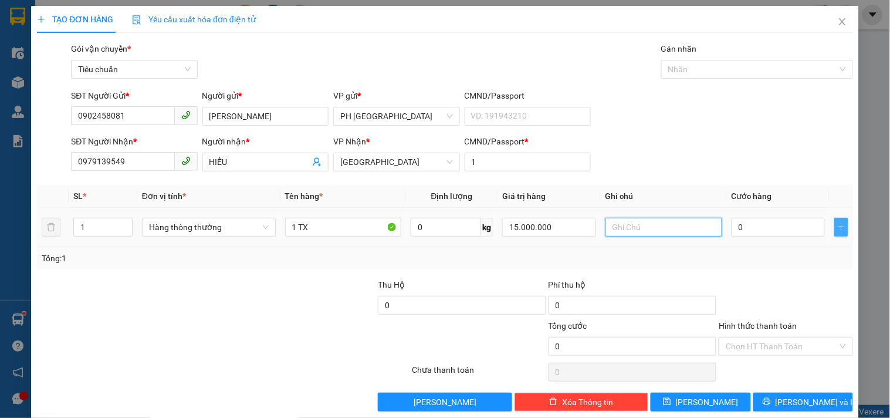
scroll to position [0, 0]
drag, startPoint x: 549, startPoint y: 233, endPoint x: 405, endPoint y: 289, distance: 154.7
click at [405, 289] on div "Transit Pickup Surcharge Ids Transit Deliver Surcharge Ids Transit Deliver Surc…" at bounding box center [445, 226] width 816 height 369
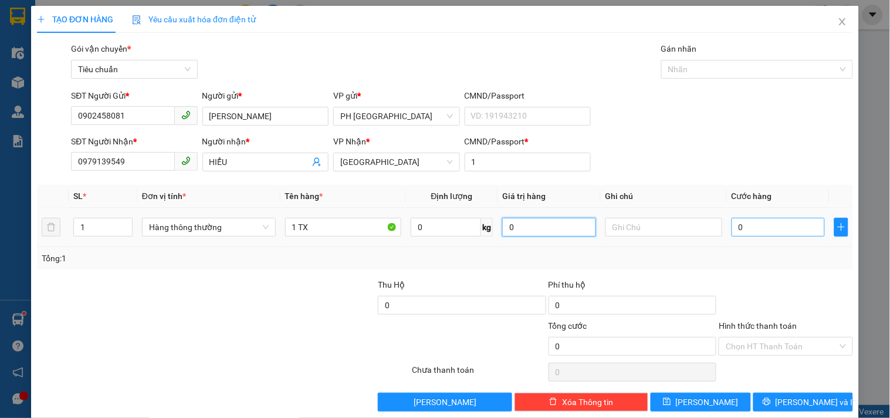
type input "0"
click at [779, 233] on input "0" at bounding box center [778, 227] width 94 height 19
type input "3"
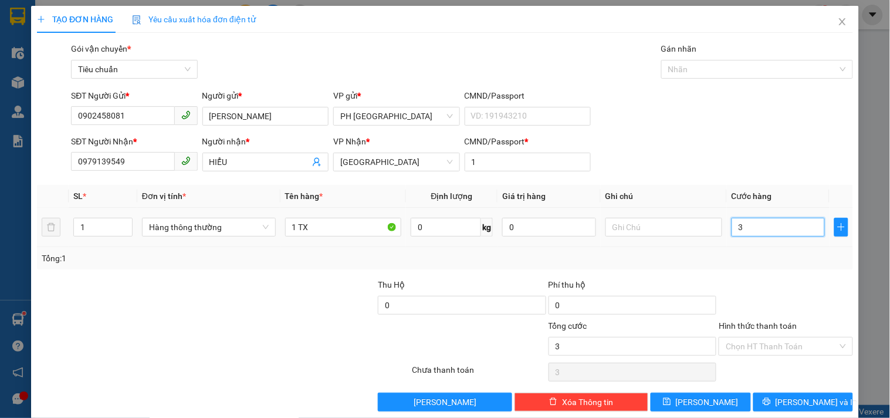
type input "30"
type input "30.000"
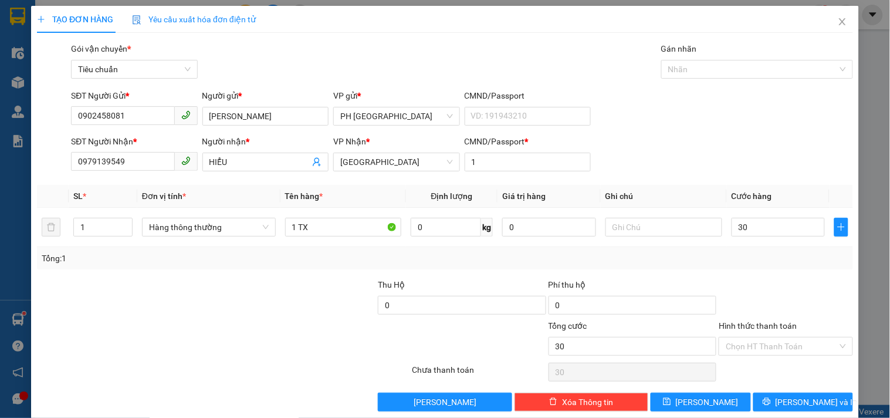
type input "30.000"
click at [755, 267] on div "Tổng: 1" at bounding box center [445, 258] width 816 height 22
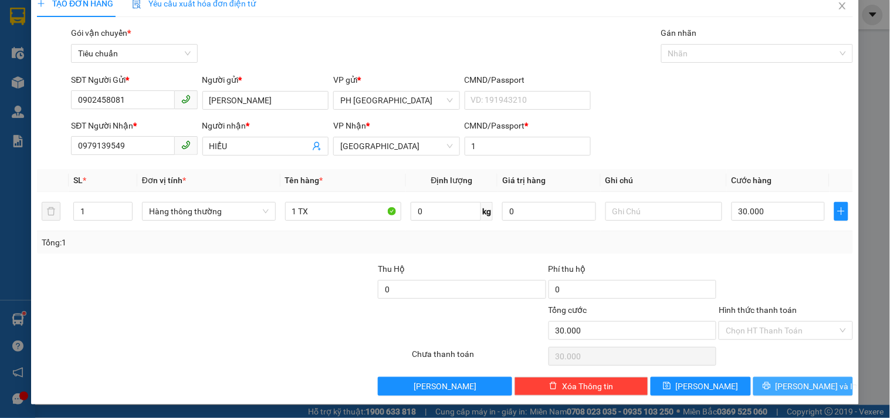
click at [818, 388] on button "[PERSON_NAME] và In" at bounding box center [803, 386] width 100 height 19
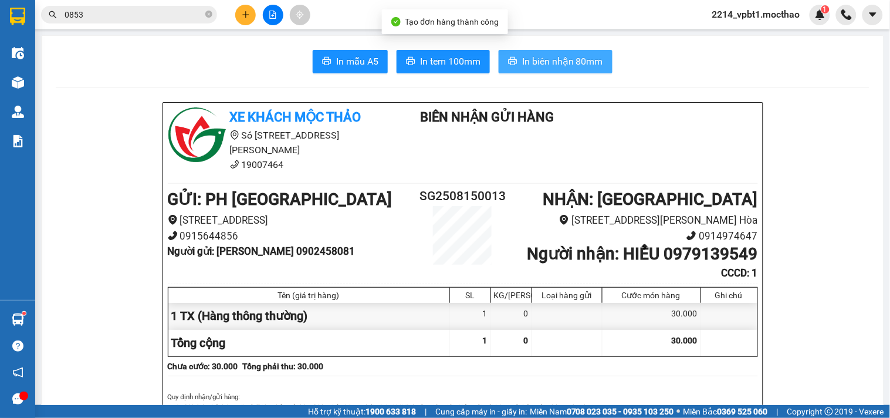
click at [538, 60] on span "In biên nhận 80mm" at bounding box center [562, 61] width 81 height 15
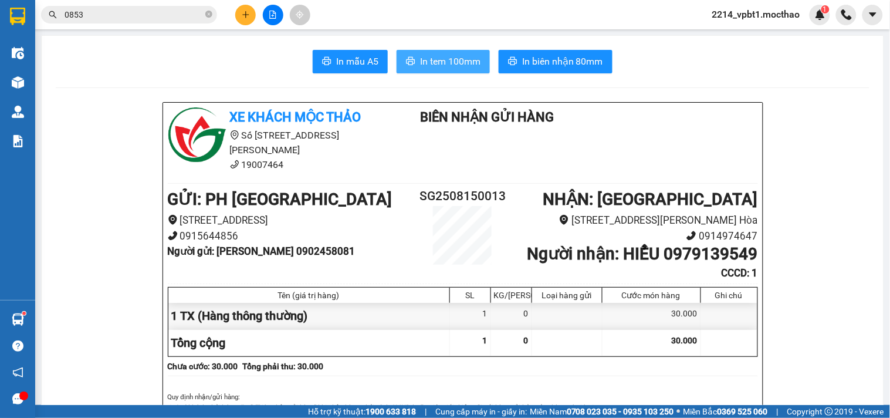
drag, startPoint x: 424, startPoint y: 49, endPoint x: 446, endPoint y: 65, distance: 27.3
click at [446, 66] on span "In tem 100mm" at bounding box center [450, 61] width 60 height 15
click at [248, 13] on icon "plus" at bounding box center [246, 15] width 8 height 8
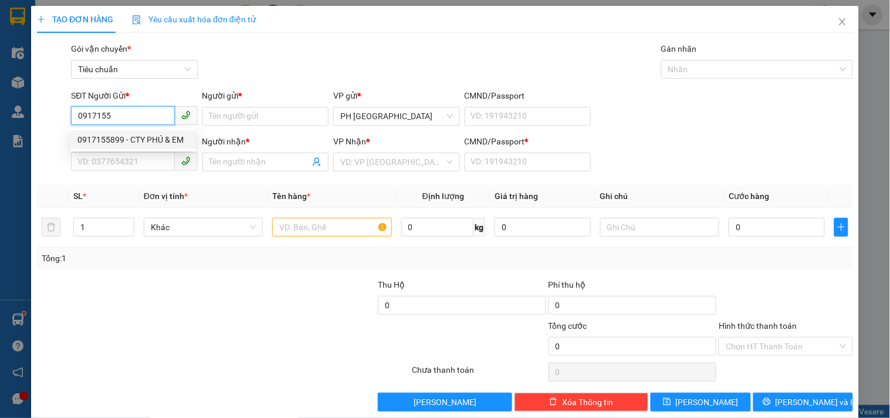
click at [116, 141] on div "0917155899 - CTY PHÚ & EM" at bounding box center [132, 139] width 111 height 13
type input "0917155899"
type input "CTY PHÚ & EM"
type input "0989952305"
type input "CƯỜNG"
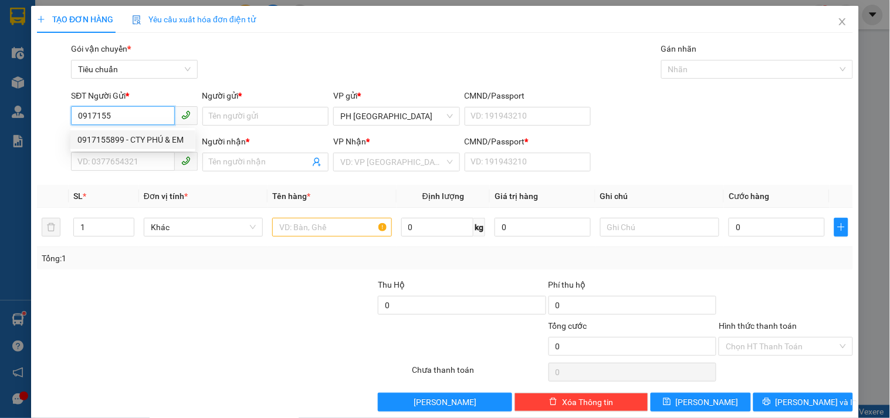
type input "1"
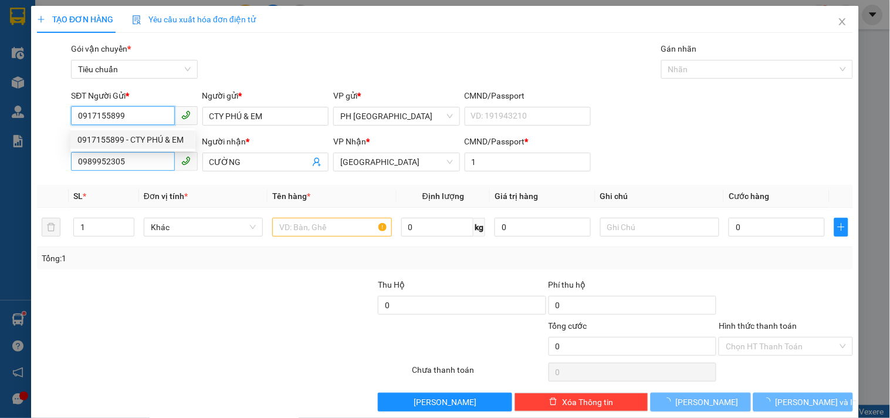
type input "120.000"
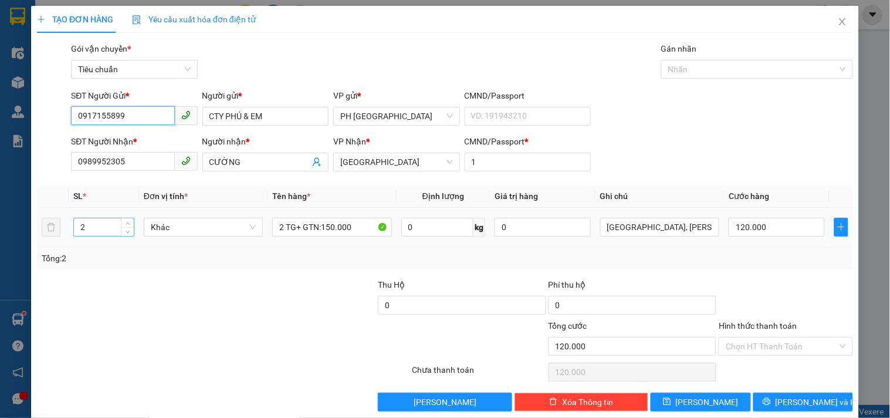
type input "0917155899"
drag, startPoint x: 85, startPoint y: 228, endPoint x: 57, endPoint y: 256, distance: 39.4
click at [59, 256] on div "SL * Đơn vị tính * Tên hàng * Định lượng Giá trị hàng Ghi chú Cước hàng 2 Khác …" at bounding box center [445, 227] width 816 height 84
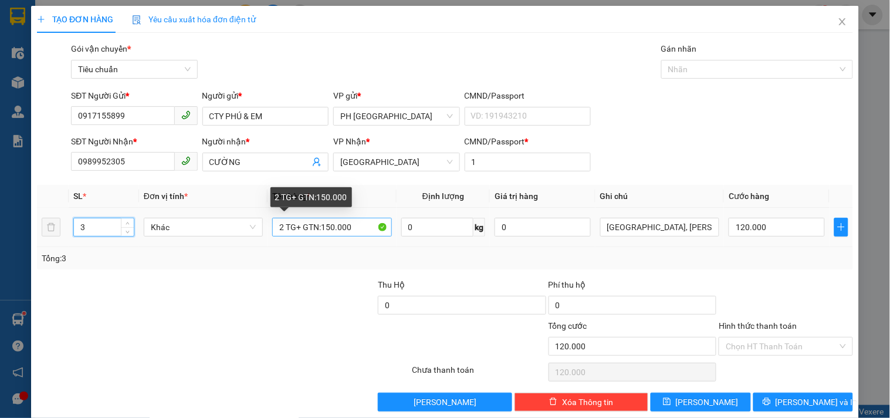
type input "3"
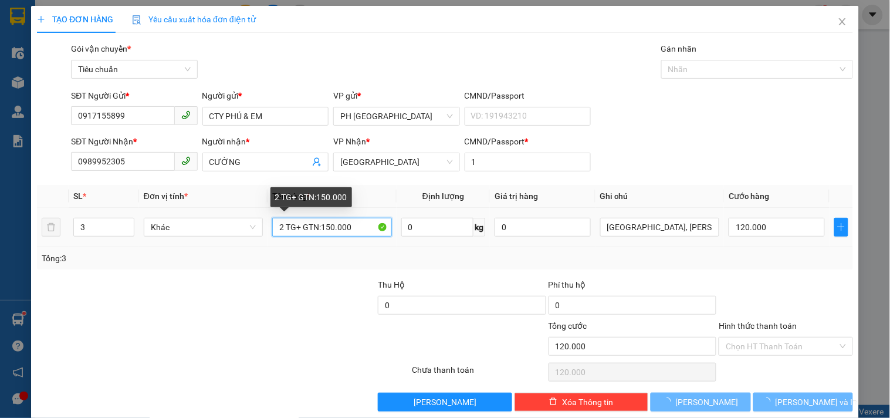
drag, startPoint x: 281, startPoint y: 228, endPoint x: 259, endPoint y: 243, distance: 27.0
click at [259, 243] on tr "3 Khác 2 TG+ GTN:150.000 0 kg 0 VINCOM PLAZA 910A, [PERSON_NAME], P AN [GEOGRAP…" at bounding box center [445, 227] width 816 height 39
type input "0"
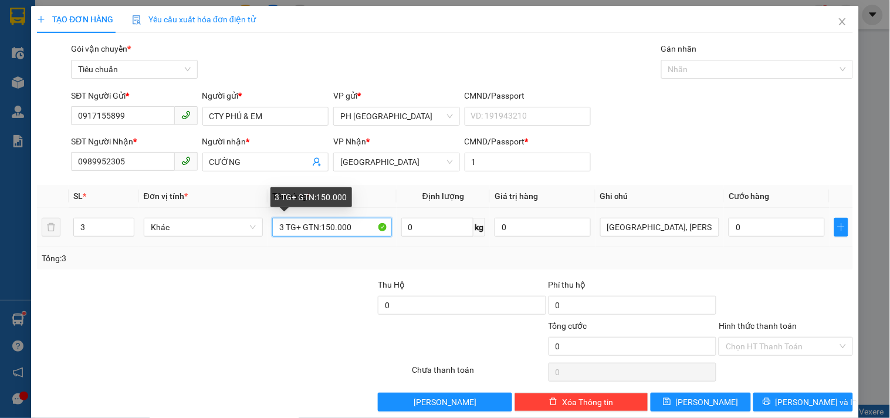
click at [325, 226] on input "3 TG+ GTN:150.000" at bounding box center [331, 227] width 119 height 19
type input "3 TG+ GTN:170.000"
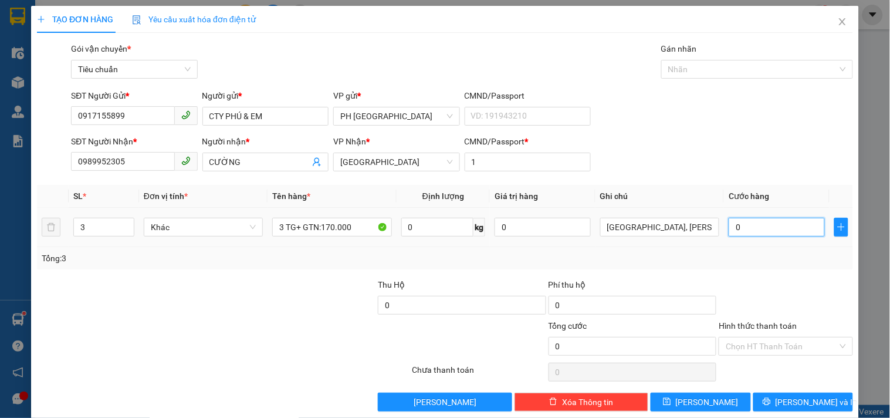
click at [749, 225] on input "0" at bounding box center [776, 227] width 96 height 19
type input "1"
type input "18"
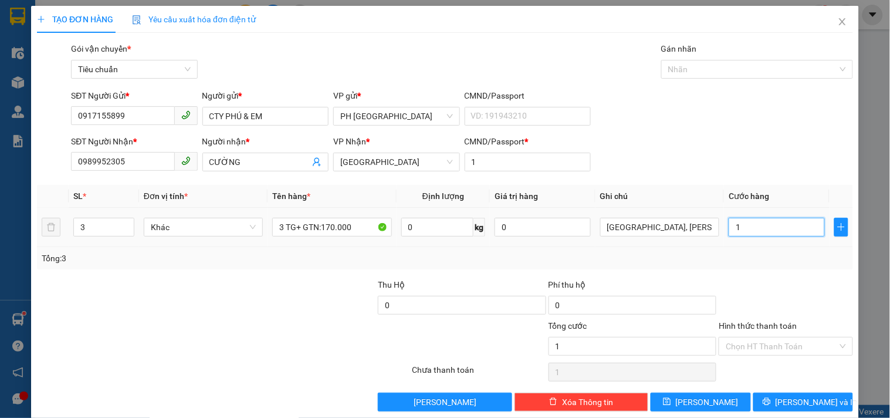
type input "18"
type input "180"
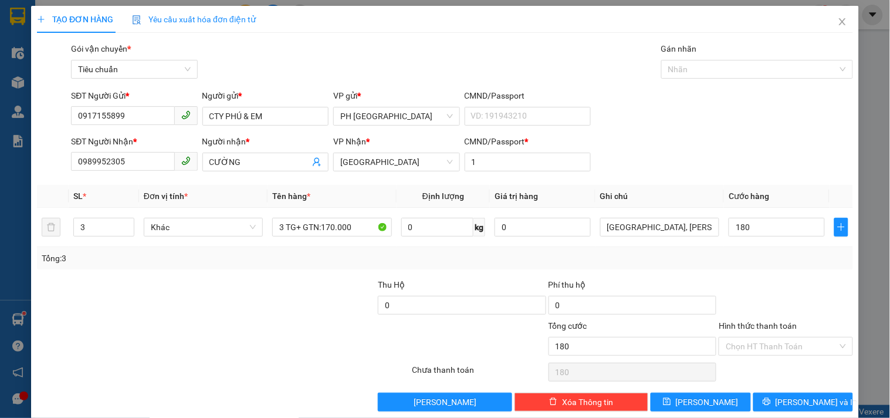
type input "180.000"
click at [744, 276] on div "Transit Pickup Surcharge Ids Transit Deliver Surcharge Ids Transit Deliver Surc…" at bounding box center [445, 226] width 816 height 369
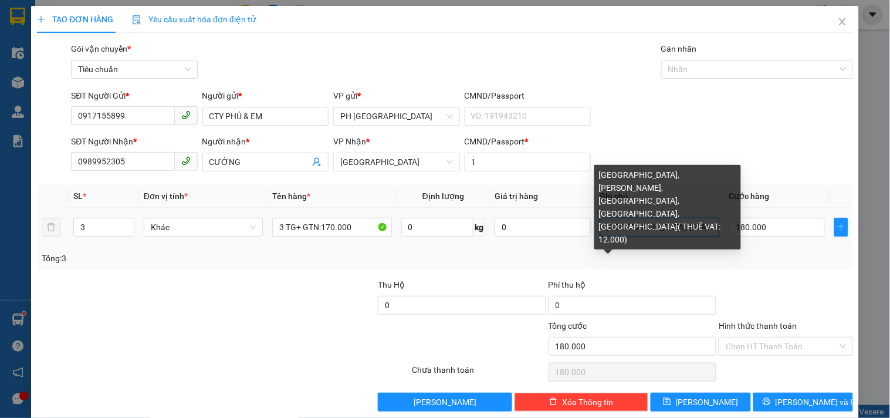
click at [687, 229] on input "[GEOGRAPHIC_DATA], [PERSON_NAME], [GEOGRAPHIC_DATA], [GEOGRAPHIC_DATA], [GEOGRA…" at bounding box center [659, 227] width 119 height 19
click at [685, 227] on input "[GEOGRAPHIC_DATA], [PERSON_NAME], [GEOGRAPHIC_DATA], [GEOGRAPHIC_DATA], [GEOGRA…" at bounding box center [659, 227] width 119 height 19
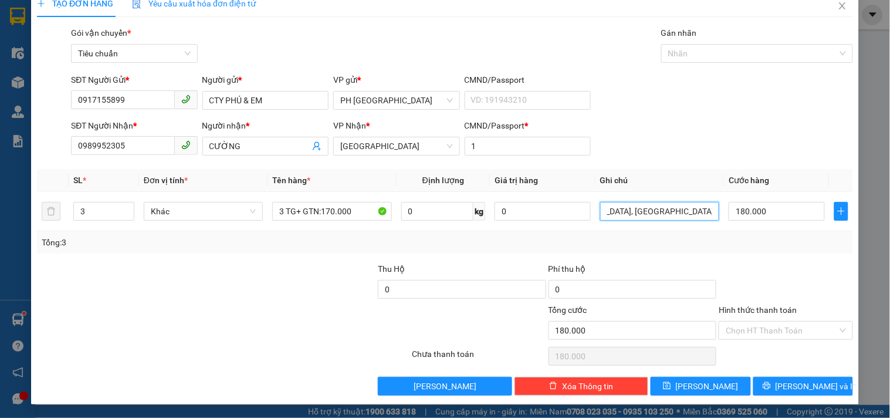
type input "[GEOGRAPHIC_DATA], [PERSON_NAME], [GEOGRAPHIC_DATA], [GEOGRAPHIC_DATA], [GEOGRA…"
click at [752, 253] on div "Transit Pickup Surcharge Ids Transit Deliver Surcharge Ids Transit Deliver Surc…" at bounding box center [445, 210] width 816 height 369
click at [758, 332] on input "Hình thức thanh toán" at bounding box center [780, 330] width 111 height 18
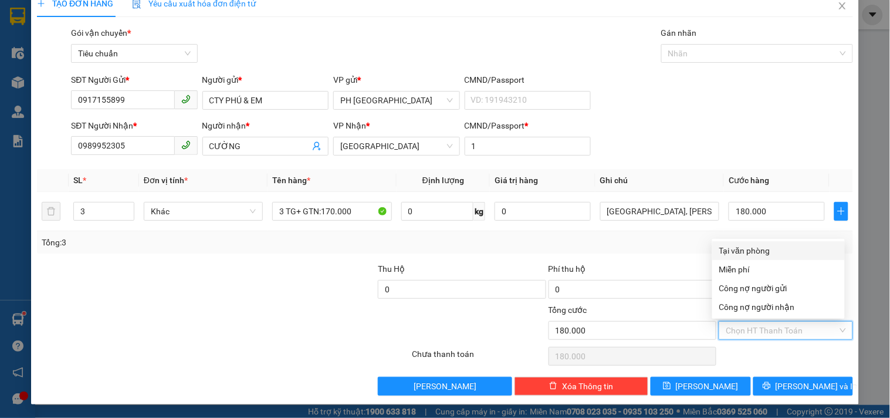
click at [749, 245] on div "Tại văn phòng" at bounding box center [778, 250] width 118 height 13
type input "0"
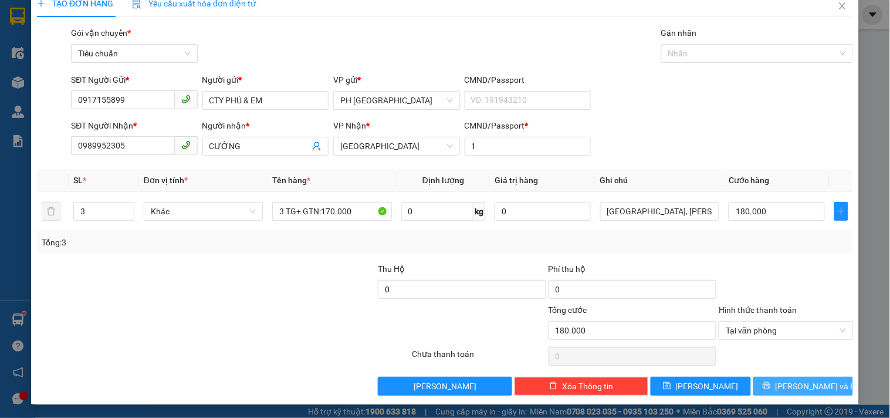
click at [796, 388] on span "[PERSON_NAME] và In" at bounding box center [816, 385] width 82 height 13
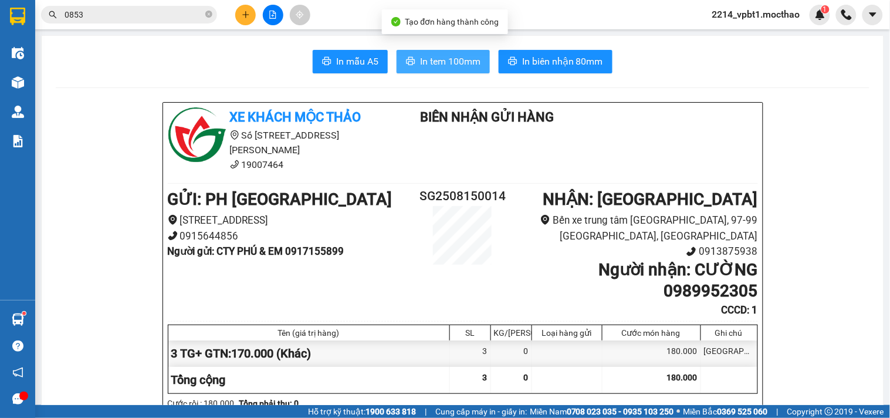
click at [443, 61] on span "In tem 100mm" at bounding box center [450, 61] width 60 height 15
drag, startPoint x: 438, startPoint y: 60, endPoint x: 519, endPoint y: 86, distance: 84.9
click at [441, 61] on span "In tem 100mm" at bounding box center [450, 61] width 60 height 15
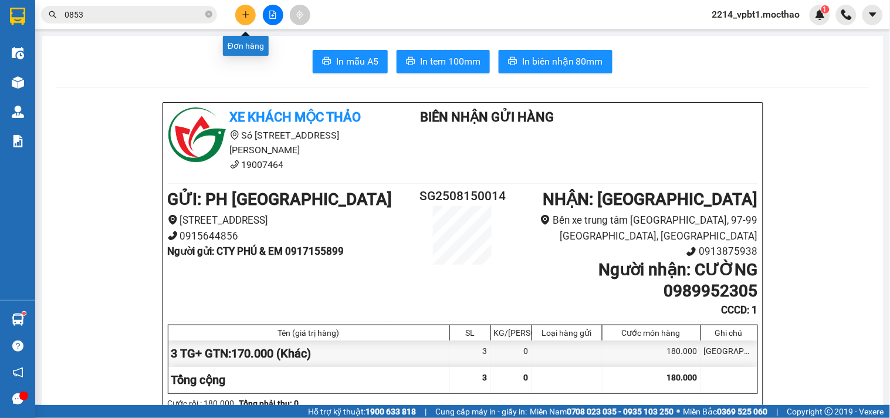
click at [248, 12] on icon "plus" at bounding box center [246, 15] width 8 height 8
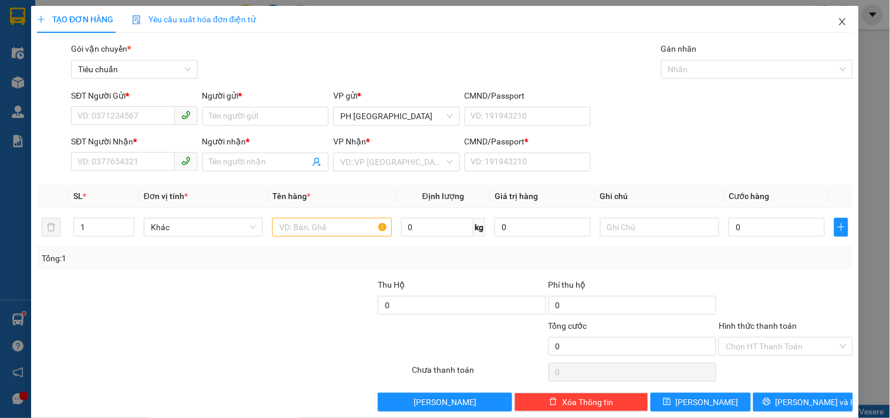
click at [839, 24] on icon "close" at bounding box center [842, 21] width 6 height 7
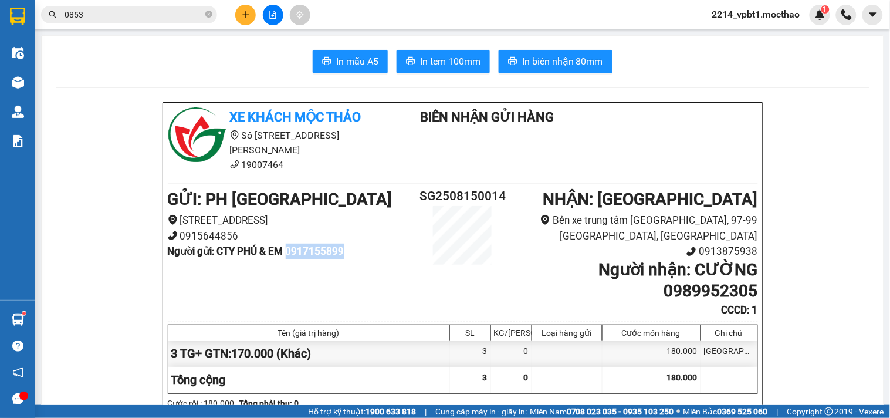
drag, startPoint x: 291, startPoint y: 239, endPoint x: 348, endPoint y: 235, distance: 57.0
click at [348, 243] on li "Người gửi : CTY PHÚ & EM 0917155899" at bounding box center [291, 251] width 246 height 16
copy b "0917155899"
click at [247, 16] on icon "plus" at bounding box center [246, 15] width 8 height 8
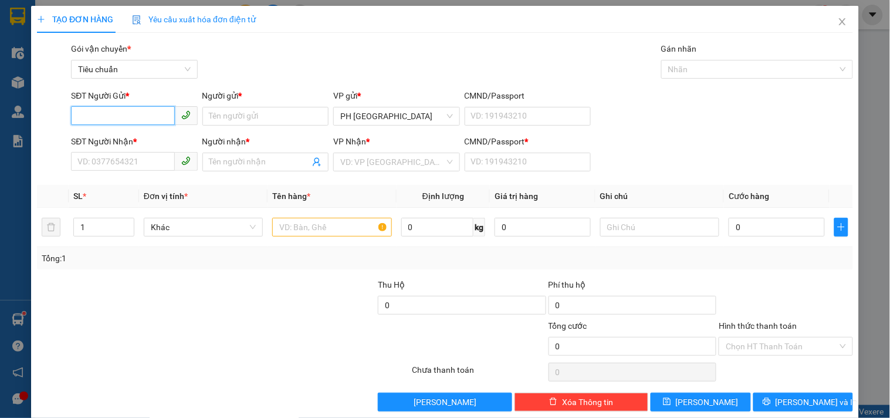
paste input "0917155899"
type input "0917155899"
drag, startPoint x: 148, startPoint y: 120, endPoint x: 0, endPoint y: 166, distance: 154.7
click at [0, 165] on div "TẠO ĐƠN HÀNG Yêu cầu xuất hóa đơn điện tử Transit Pickup Surcharge Ids Transit …" at bounding box center [445, 209] width 890 height 418
type input "0"
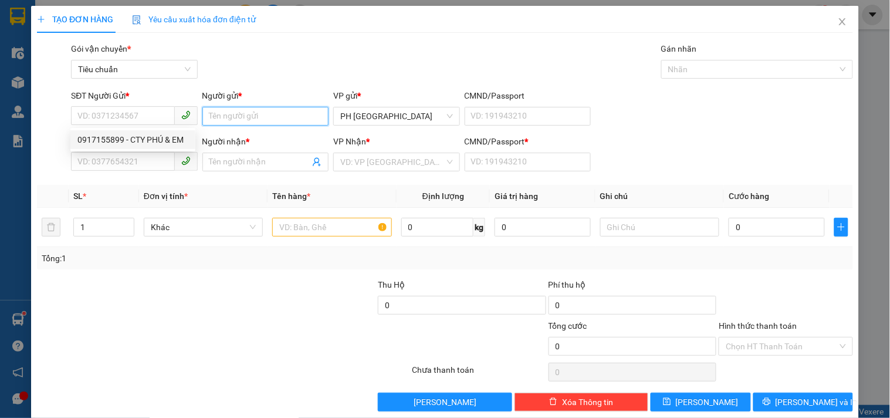
click at [214, 119] on input "Người gửi *" at bounding box center [265, 116] width 126 height 19
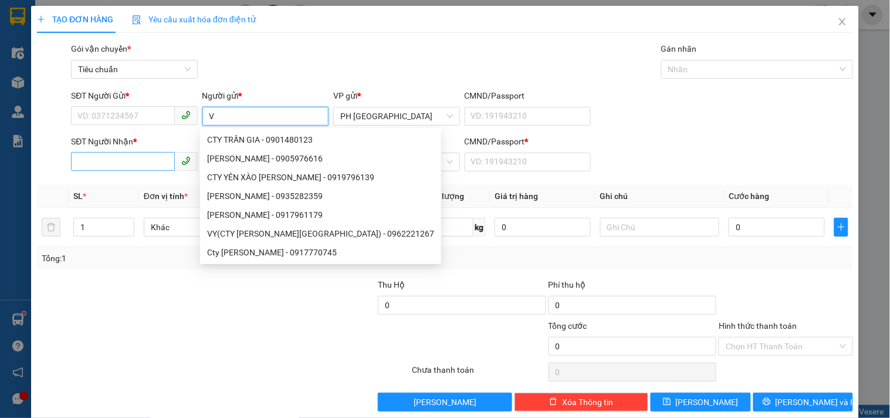
type input "V"
click at [131, 164] on input "SĐT Người Nhận *" at bounding box center [122, 161] width 103 height 19
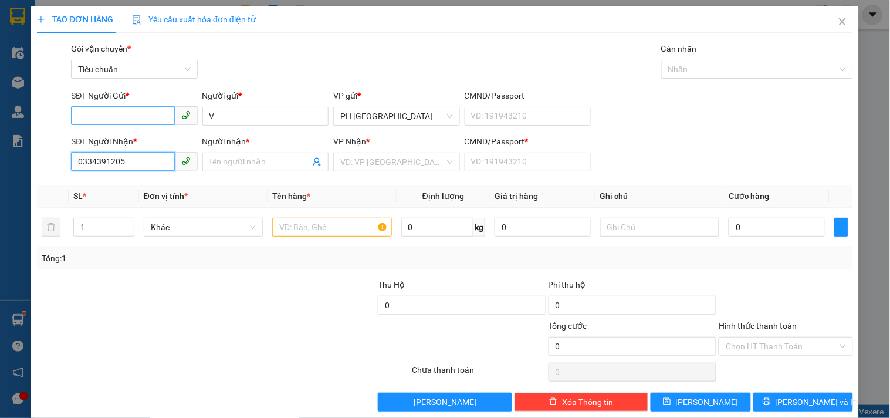
type input "0334391205"
click at [141, 116] on input "SĐT Người Gửi *" at bounding box center [122, 115] width 103 height 19
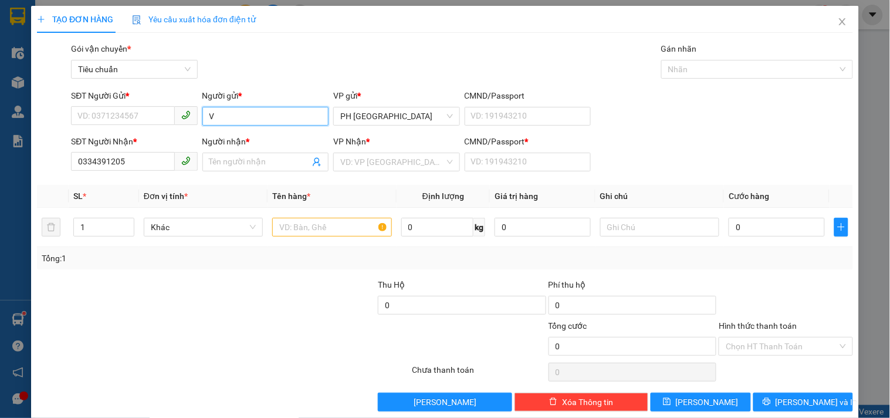
click at [225, 111] on input "V" at bounding box center [265, 116] width 126 height 19
type input "VÂN( CTY PHÚ &EM)"
click at [95, 119] on input "SĐT Người Gửi *" at bounding box center [122, 115] width 103 height 19
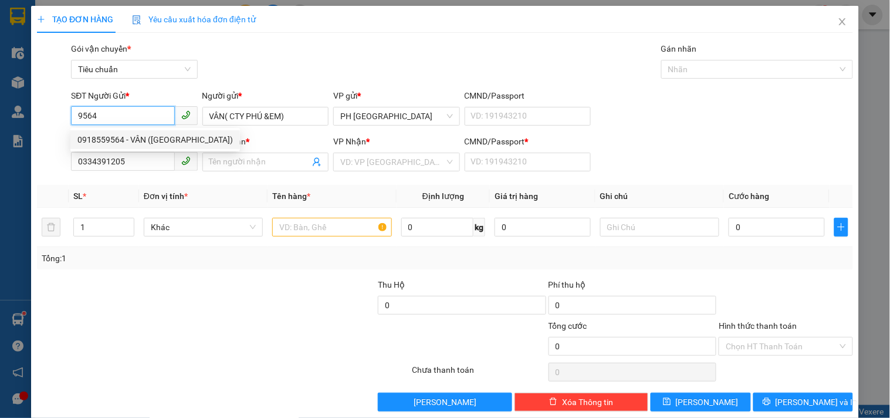
click at [97, 135] on div "0918559564 - VÂN ([GEOGRAPHIC_DATA])" at bounding box center [154, 139] width 155 height 13
type input "0918559564"
type input "VÂN (PHÚ EM)"
type input "110.000"
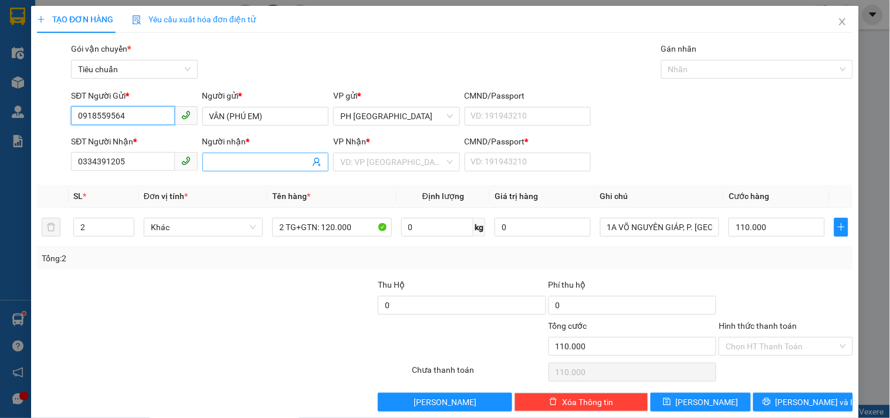
type input "0918559564"
click at [249, 159] on input "Người nhận *" at bounding box center [259, 161] width 100 height 13
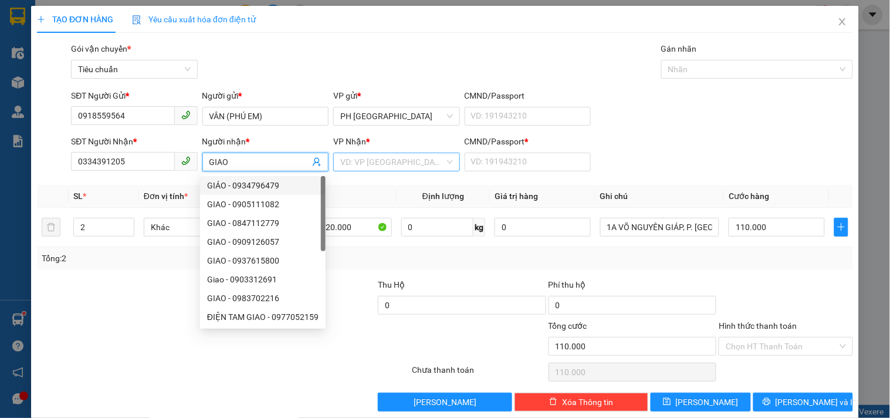
type input "GIAO"
click at [396, 160] on input "search" at bounding box center [392, 162] width 104 height 18
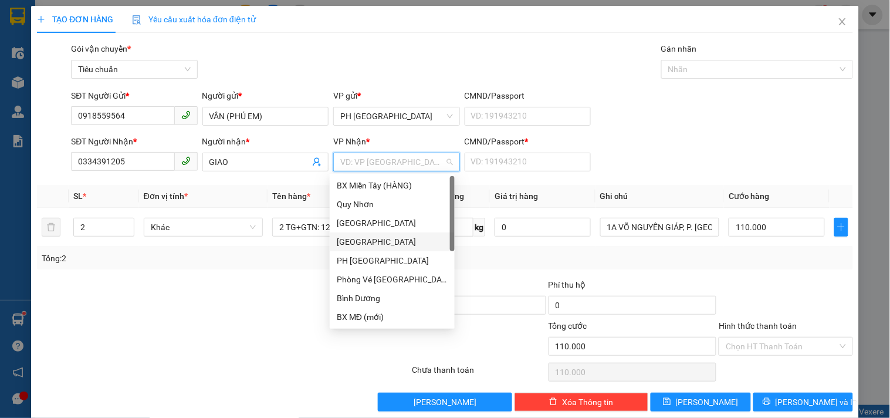
click at [371, 239] on div "[GEOGRAPHIC_DATA]" at bounding box center [392, 241] width 111 height 13
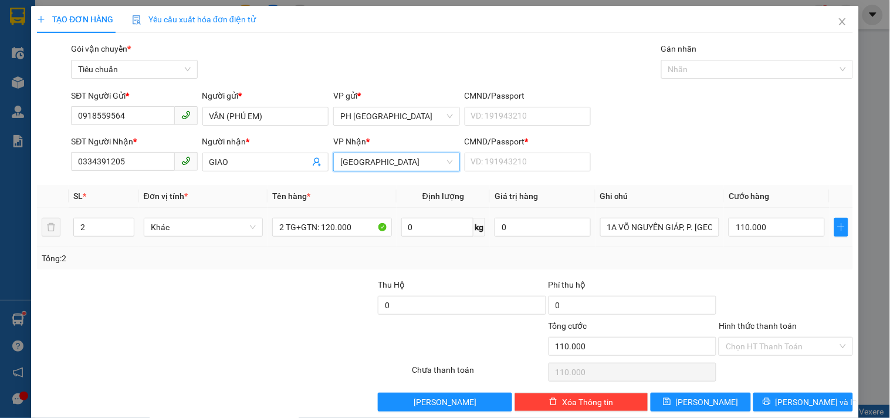
drag, startPoint x: 89, startPoint y: 223, endPoint x: 0, endPoint y: 255, distance: 94.4
click at [6, 250] on div "TẠO ĐƠN HÀNG Yêu cầu xuất hóa đơn điện tử Transit Pickup Surcharge Ids Transit …" at bounding box center [445, 209] width 890 height 418
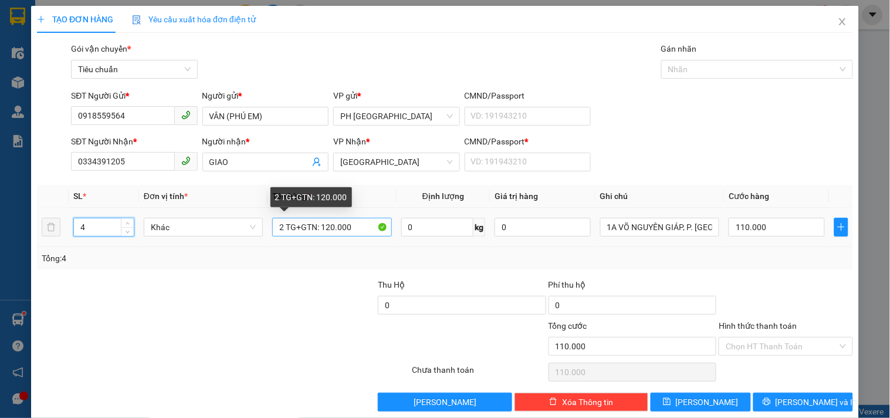
type input "4"
drag, startPoint x: 353, startPoint y: 227, endPoint x: 103, endPoint y: 232, distance: 249.9
click at [103, 232] on tr "4 Khác 2 TG+GTN: 120.000 0 kg 0 1A VÕ NGUYÊN GIÁP, P. [GEOGRAPHIC_DATA], [GEOGR…" at bounding box center [445, 227] width 816 height 39
type input "0"
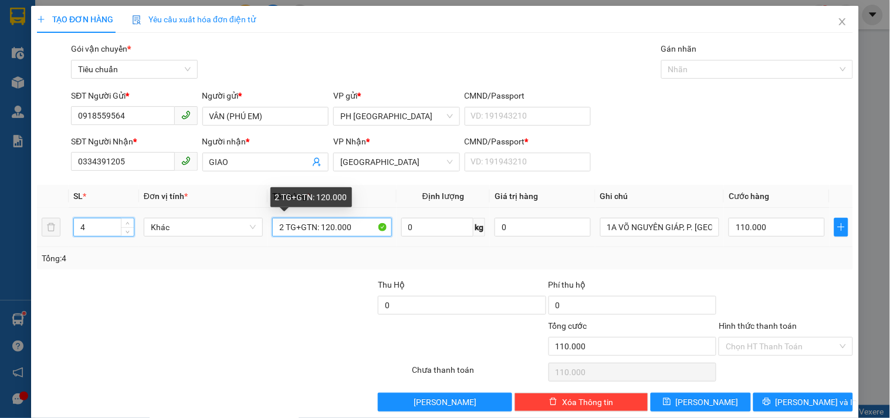
type input "0"
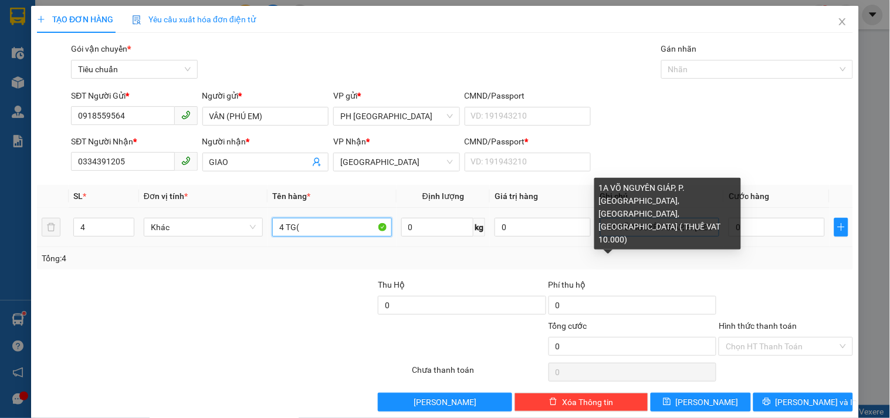
type input "4 TG("
drag, startPoint x: 628, startPoint y: 228, endPoint x: 774, endPoint y: 242, distance: 146.8
click at [774, 242] on tr "4 Khác 4 TG( 0 kg 0 1A VÕ NGUYÊN GIÁP, P. [GEOGRAPHIC_DATA], [GEOGRAPHIC_DATA],…" at bounding box center [445, 227] width 816 height 39
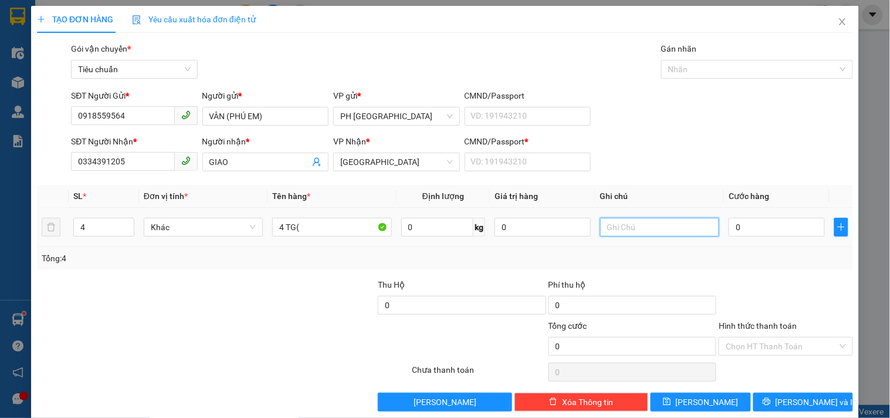
scroll to position [0, 0]
type input "27-29"
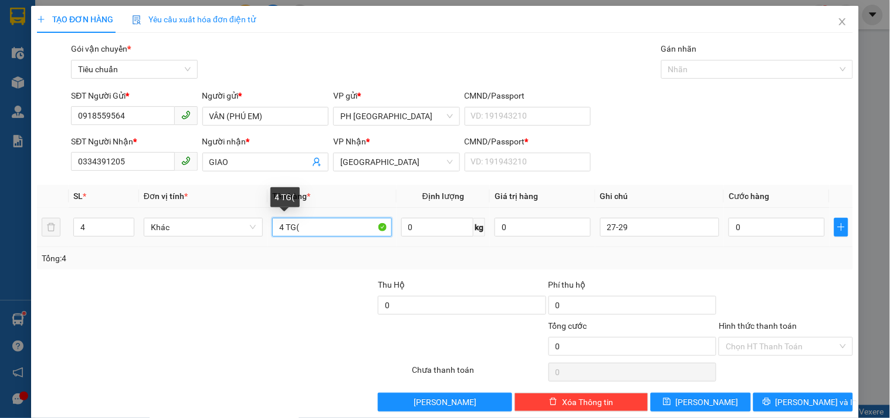
click at [321, 236] on input "4 TG(" at bounding box center [331, 227] width 119 height 19
type input "4 TG(GTN 160.000)"
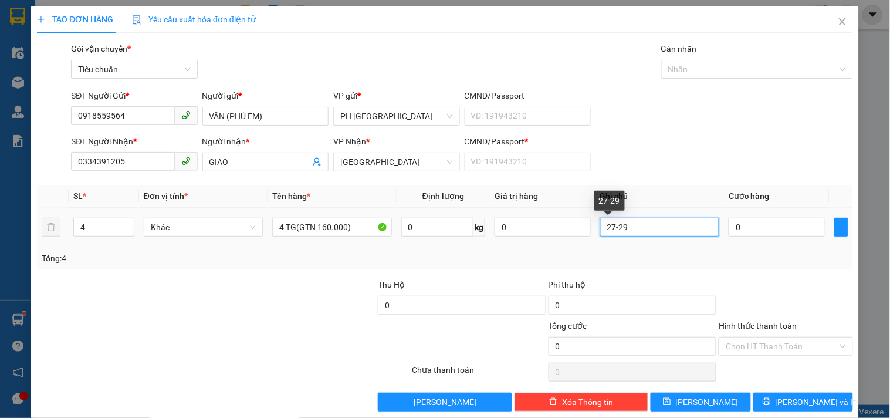
click at [647, 226] on input "27-29" at bounding box center [659, 227] width 119 height 19
drag, startPoint x: 647, startPoint y: 226, endPoint x: 523, endPoint y: 241, distance: 125.3
click at [523, 241] on tr "4 Khác 4 TG(GTN 160.000) 0 kg 0 27-29 0" at bounding box center [445, 227] width 816 height 39
type input "SƠN TRÀ DÀ NẴNG VAT 14.000"
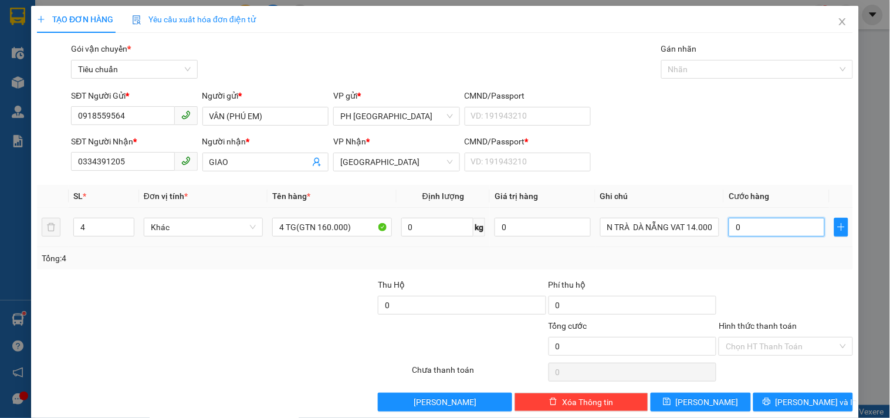
click at [746, 226] on input "0" at bounding box center [776, 227] width 96 height 19
type input "2"
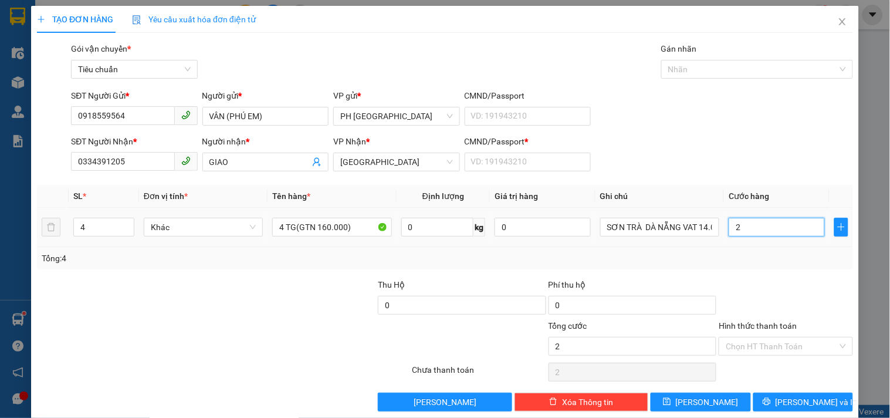
type input "24"
type input "240"
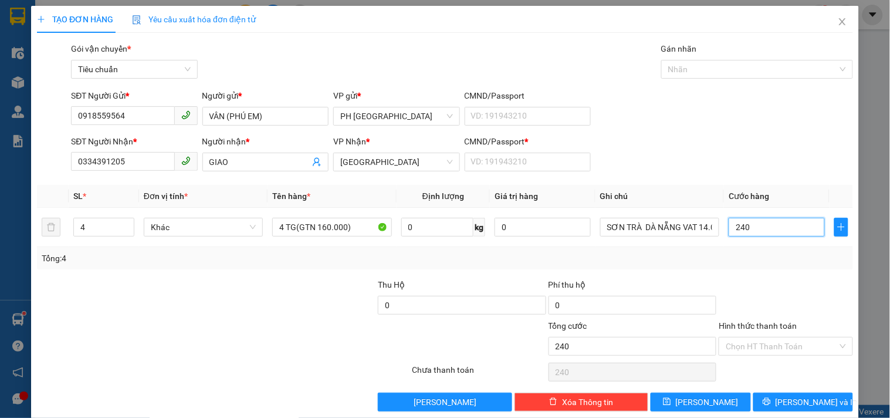
type input "240"
type input "240.000"
click at [761, 290] on div at bounding box center [785, 298] width 136 height 41
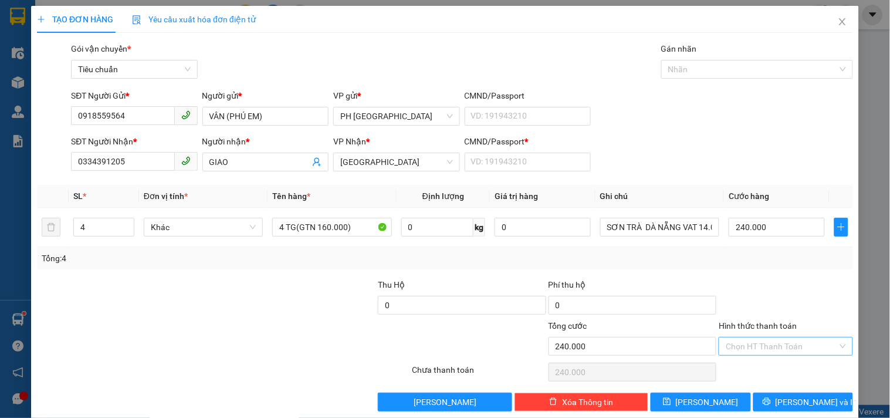
scroll to position [16, 0]
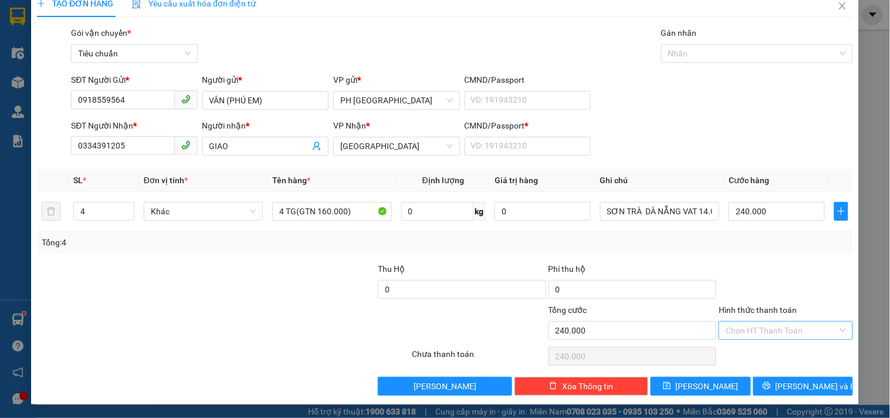
click at [766, 323] on input "Hình thức thanh toán" at bounding box center [780, 330] width 111 height 18
click at [752, 249] on div "Tại văn phòng" at bounding box center [778, 250] width 118 height 13
type input "0"
click at [806, 388] on span "[PERSON_NAME] và In" at bounding box center [816, 385] width 82 height 13
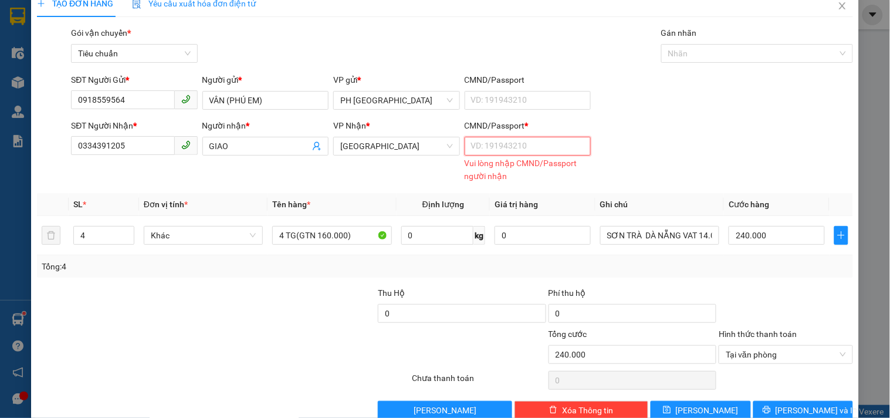
click at [479, 145] on input "CMND/Passport *" at bounding box center [527, 146] width 126 height 19
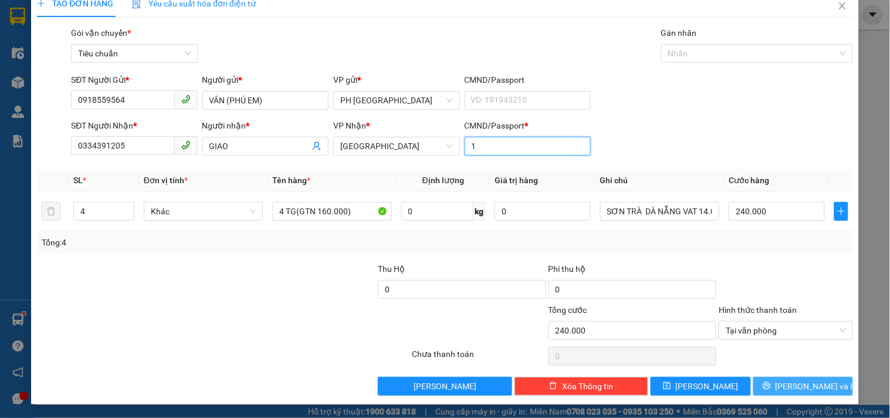
type input "1"
click at [804, 386] on span "[PERSON_NAME] và In" at bounding box center [816, 385] width 82 height 13
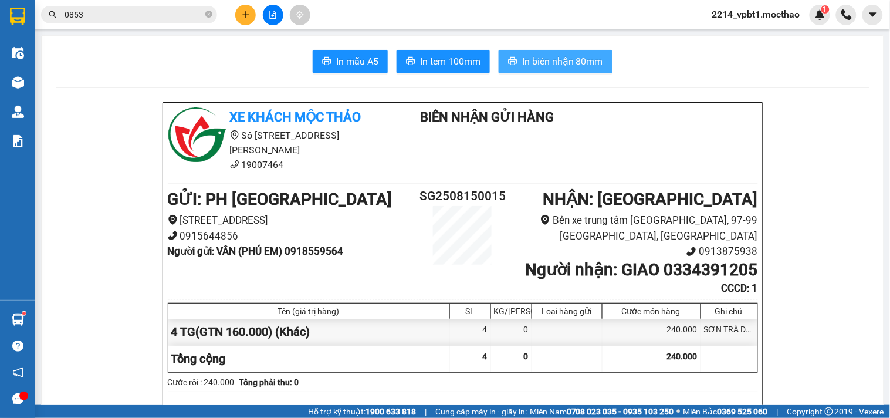
click at [559, 53] on button "In biên nhận 80mm" at bounding box center [555, 61] width 114 height 23
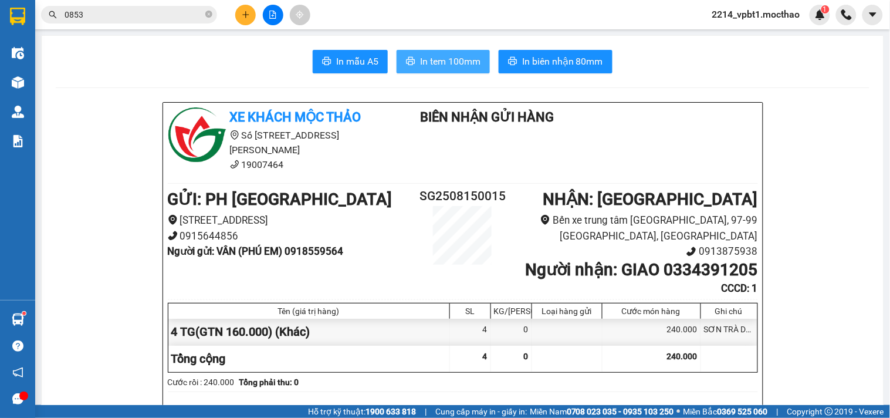
click at [425, 59] on span "In tem 100mm" at bounding box center [450, 61] width 60 height 15
click at [432, 55] on span "In tem 100mm" at bounding box center [450, 61] width 60 height 15
click at [242, 18] on icon "plus" at bounding box center [246, 15] width 8 height 8
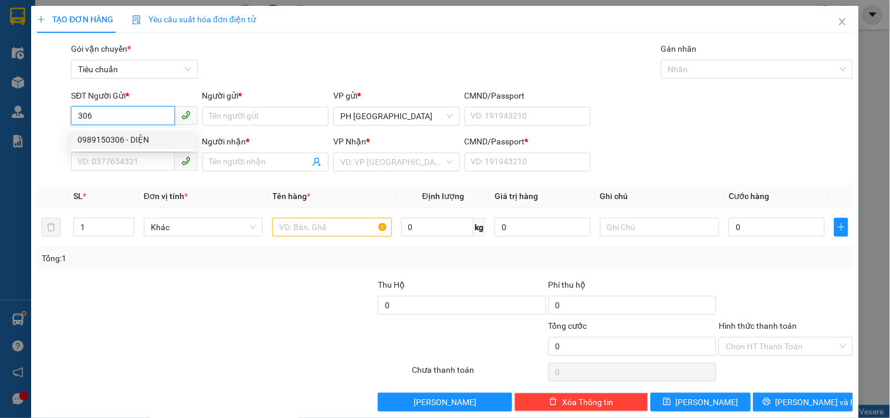
click at [144, 138] on div "0989150306 - DIỆN" at bounding box center [132, 139] width 111 height 13
type input "0989150306"
type input "DIỆN"
type input "0988336784"
type input "NHÀN"
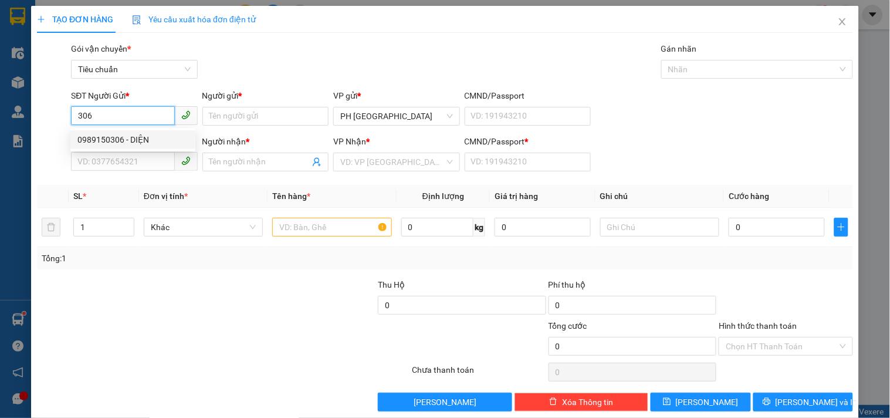
type input "1"
type input "80.000"
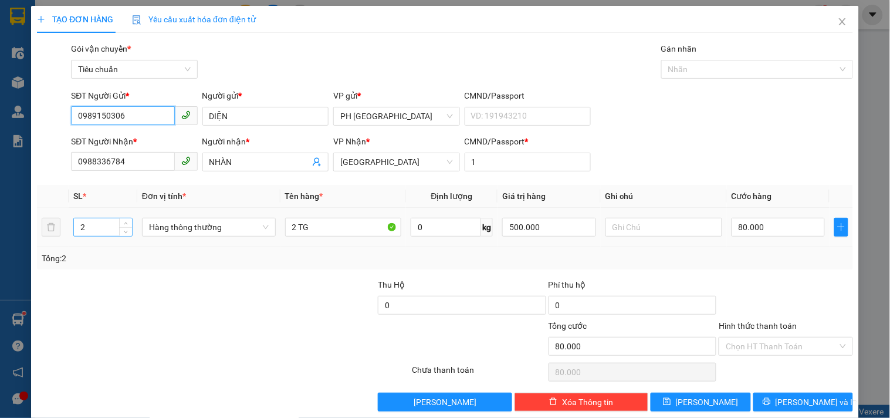
type input "0989150306"
drag, startPoint x: 84, startPoint y: 226, endPoint x: 19, endPoint y: 272, distance: 78.7
click at [23, 270] on div "TẠO ĐƠN HÀNG Yêu cầu xuất hóa đơn điện tử Transit Pickup Surcharge Ids Transit …" at bounding box center [445, 209] width 890 height 418
type input "3"
type input "1"
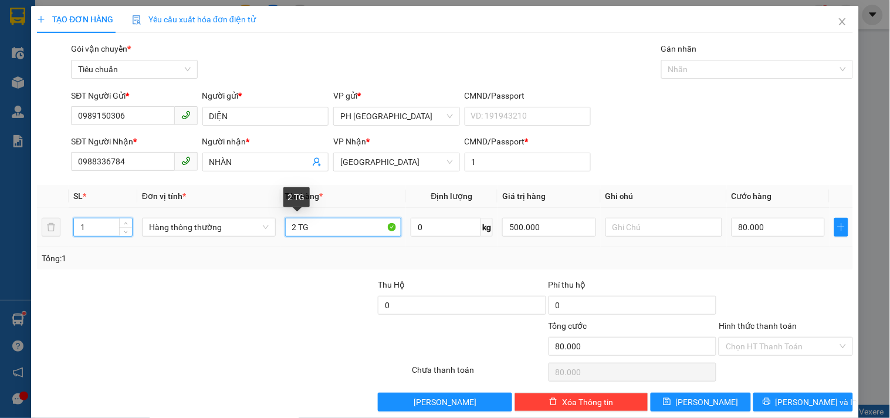
drag, startPoint x: 293, startPoint y: 227, endPoint x: 218, endPoint y: 274, distance: 89.0
click at [239, 267] on div "SL * Đơn vị tính * Tên hàng * Định lượng Giá trị hàng Ghi chú Cước hàng 1 Hàng …" at bounding box center [445, 227] width 816 height 84
type input "0"
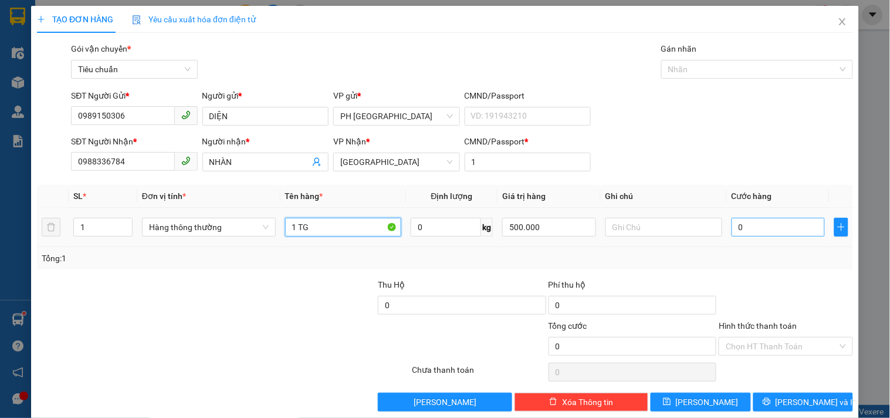
type input "1 TG"
click at [774, 226] on input "0" at bounding box center [778, 227] width 94 height 19
type input "3"
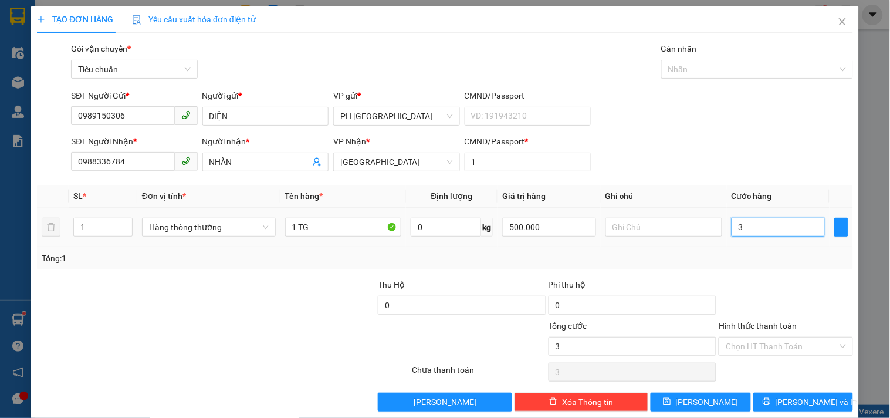
type input "30"
type input "30.000"
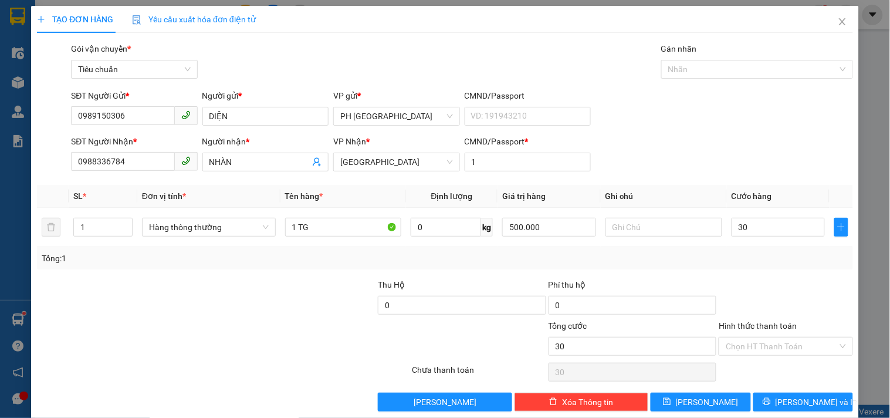
type input "30.000"
click at [747, 272] on div "Transit Pickup Surcharge Ids Transit Deliver Surcharge Ids Transit Deliver Surc…" at bounding box center [445, 226] width 816 height 369
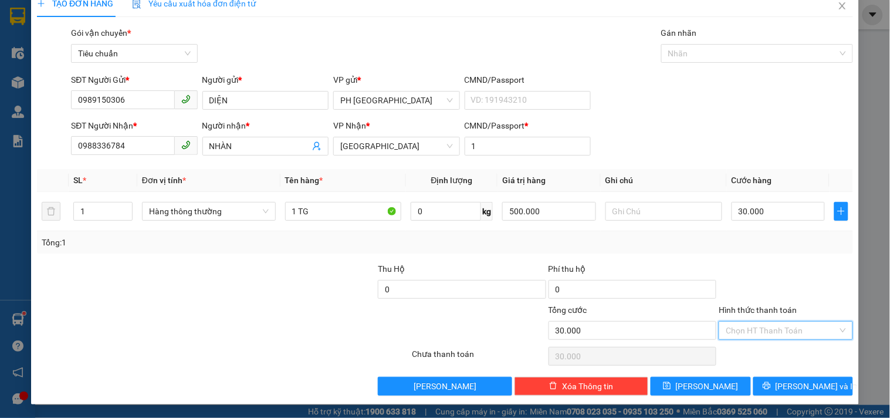
click at [765, 327] on input "Hình thức thanh toán" at bounding box center [780, 330] width 111 height 18
click at [757, 249] on div "Tại văn phòng" at bounding box center [778, 250] width 118 height 13
type input "0"
click at [791, 387] on span "[PERSON_NAME] và In" at bounding box center [816, 385] width 82 height 13
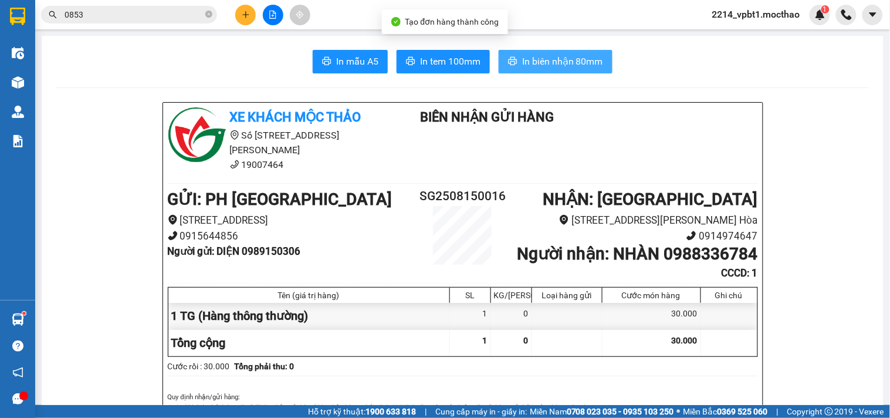
click at [558, 60] on span "In biên nhận 80mm" at bounding box center [562, 61] width 81 height 15
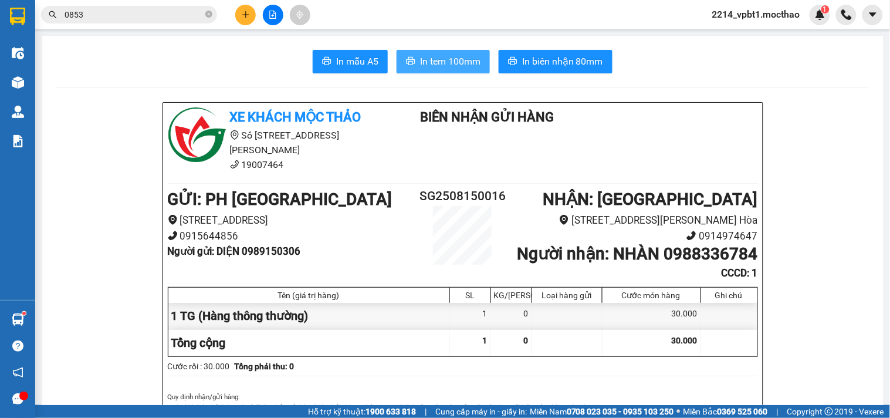
drag, startPoint x: 439, startPoint y: 59, endPoint x: 452, endPoint y: 63, distance: 13.4
click at [440, 59] on span "In tem 100mm" at bounding box center [450, 61] width 60 height 15
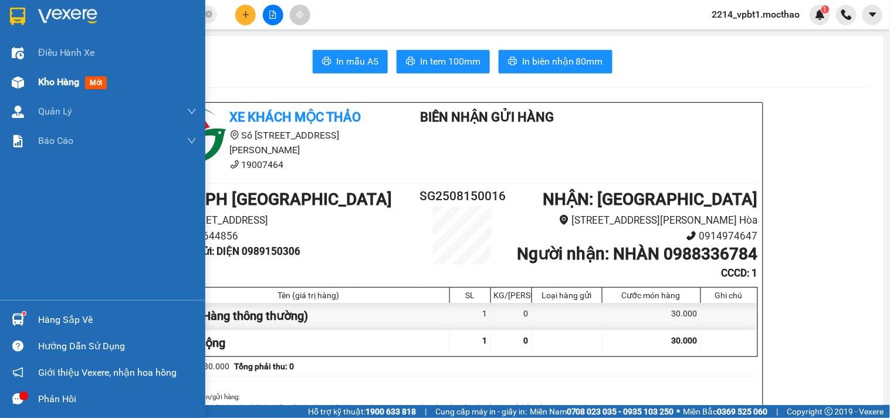
click at [48, 82] on span "Kho hàng" at bounding box center [58, 81] width 41 height 11
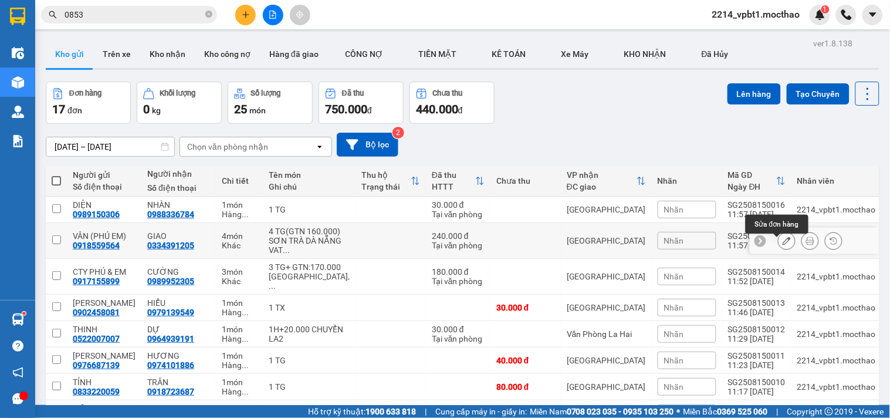
click at [783, 242] on button at bounding box center [786, 240] width 16 height 21
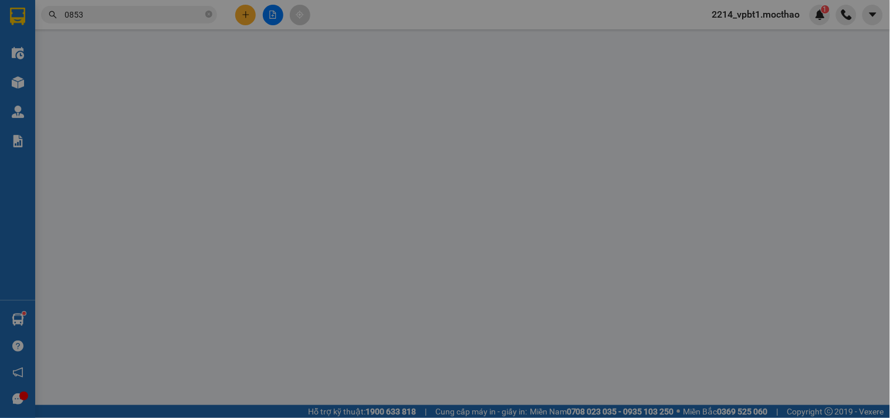
type input "0918559564"
type input "0334391205"
type input "1"
type input "240.000"
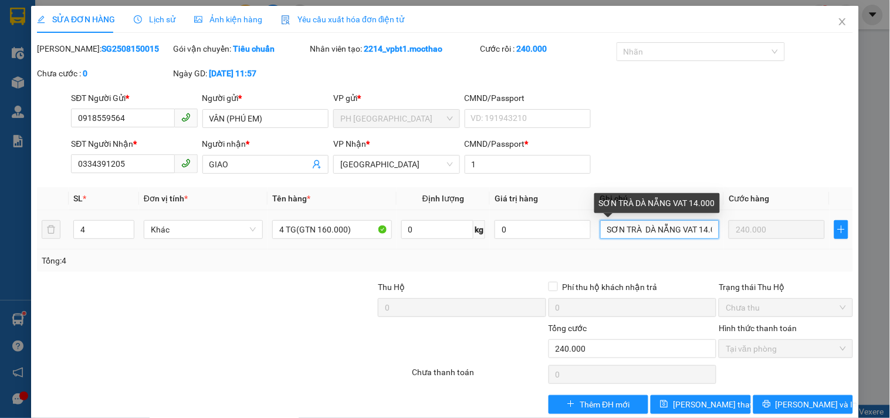
click at [683, 232] on input "SƠN TRÀ DÀ NẴNG VAT 14.000" at bounding box center [659, 229] width 119 height 19
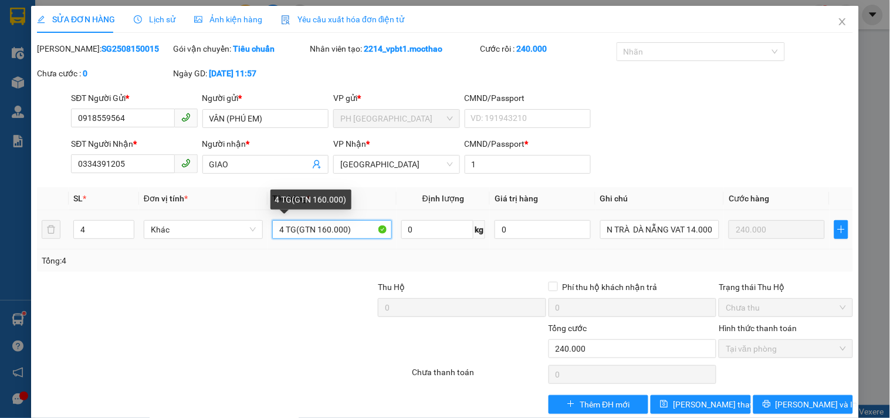
click at [351, 235] on input "4 TG(GTN 160.000)" at bounding box center [331, 229] width 119 height 19
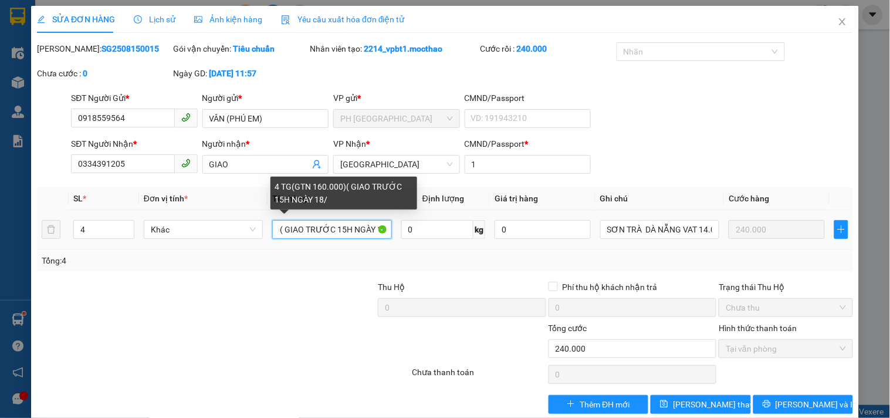
scroll to position [0, 74]
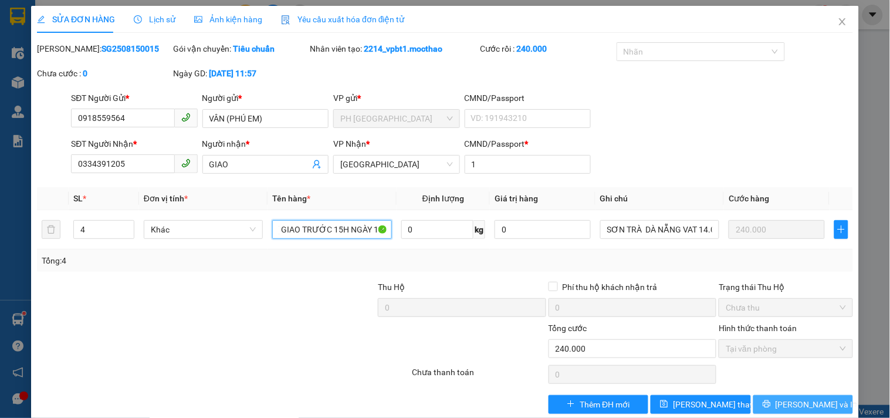
type input "4 TG(GTN 160.000)( GIAO TRƯỚC 15H NGÀY 18/8"
click at [759, 396] on button "[PERSON_NAME] và In" at bounding box center [803, 404] width 100 height 19
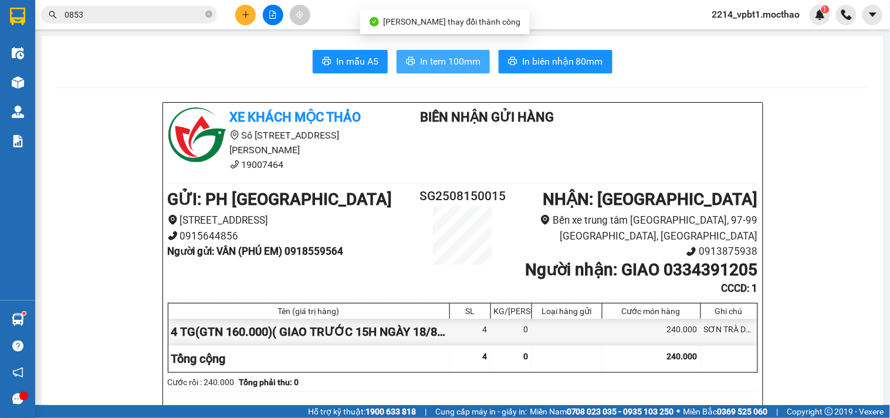
click at [448, 65] on span "In tem 100mm" at bounding box center [450, 61] width 60 height 15
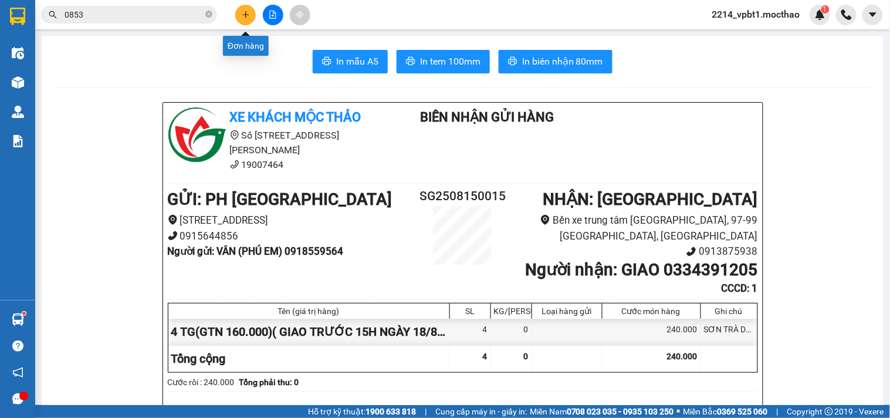
click at [240, 21] on button at bounding box center [245, 15] width 21 height 21
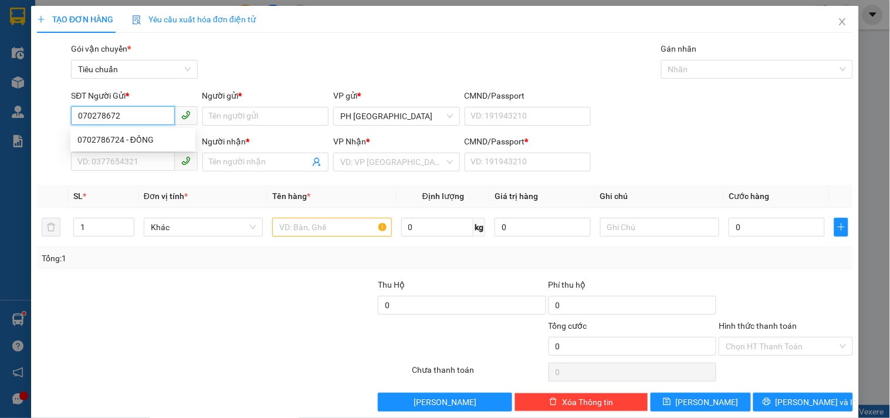
type input "0702786724"
click at [125, 137] on div "0702786724 - ĐỒNG" at bounding box center [132, 139] width 111 height 13
type input "ĐỒNG"
type input "0395237284"
type input "VI"
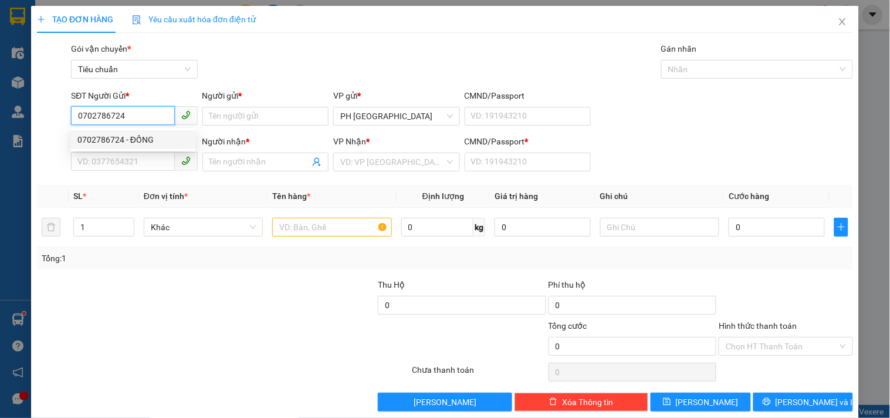
type input "1"
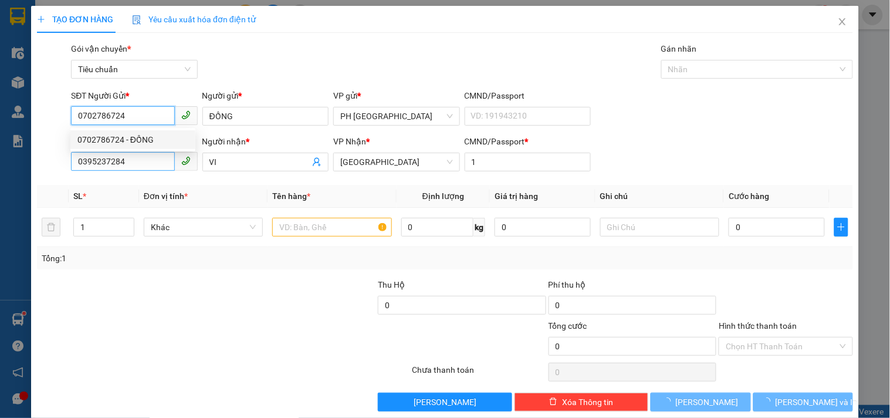
type input "70.000"
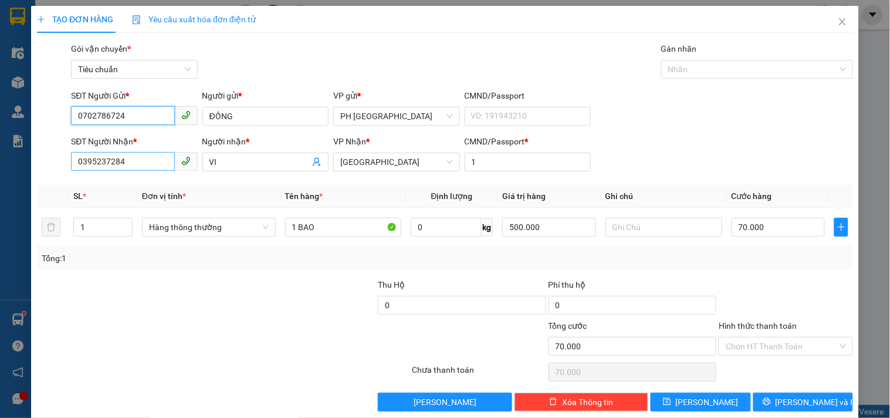
type input "0702786724"
drag, startPoint x: 124, startPoint y: 168, endPoint x: 0, endPoint y: 267, distance: 158.5
click at [0, 262] on div "TẠO ĐƠN HÀNG Yêu cầu xuất hóa đơn điện tử Transit Pickup Surcharge Ids Transit …" at bounding box center [445, 209] width 890 height 418
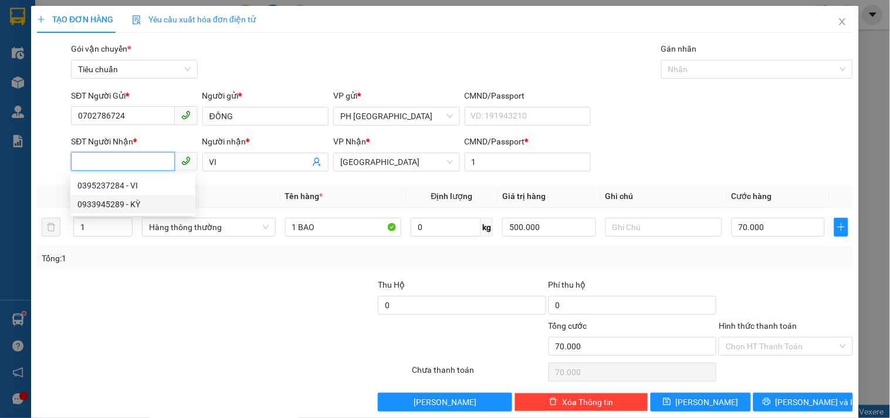
click at [94, 203] on div "0933945289 - KỲ" at bounding box center [132, 204] width 111 height 13
type input "0933945289"
type input "KỲ"
type input "50.000"
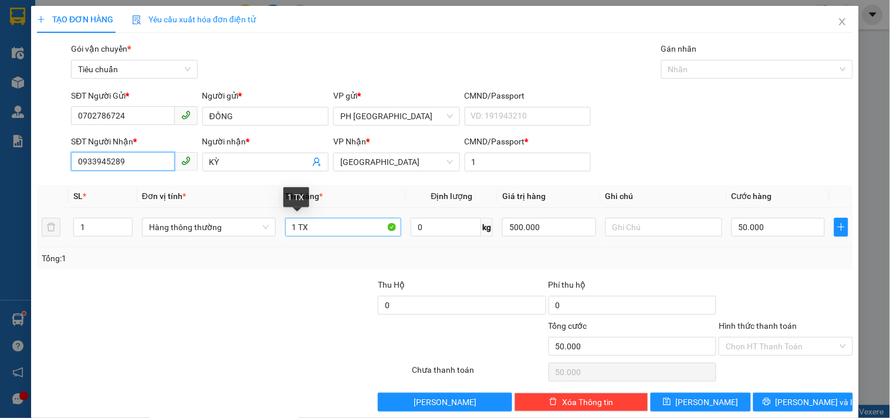
type input "0933945289"
drag, startPoint x: 297, startPoint y: 229, endPoint x: 311, endPoint y: 230, distance: 14.1
click at [311, 230] on input "1 TX" at bounding box center [343, 227] width 117 height 19
type input "1 TG"
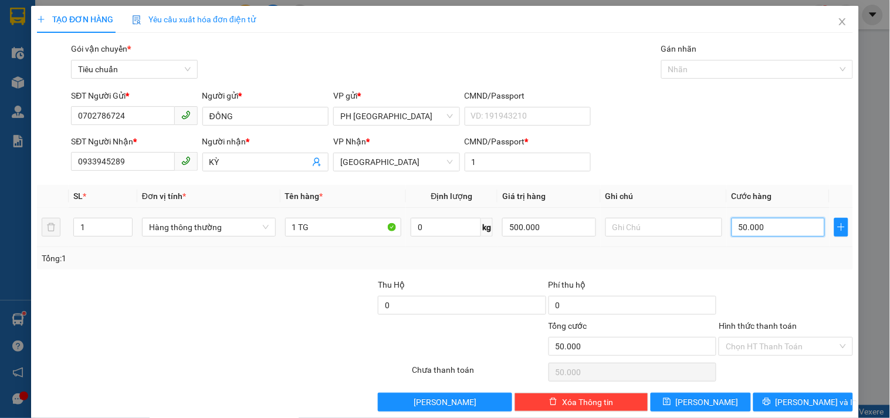
click at [765, 230] on input "50.000" at bounding box center [778, 227] width 94 height 19
type input "4"
type input "40"
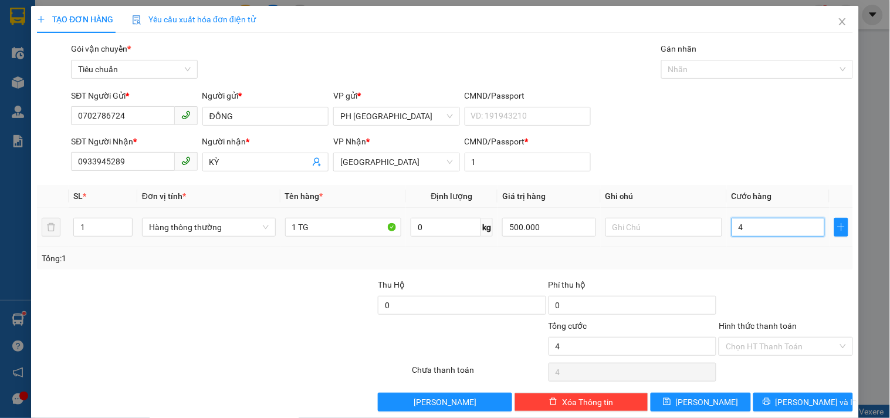
type input "40"
type input "40.000"
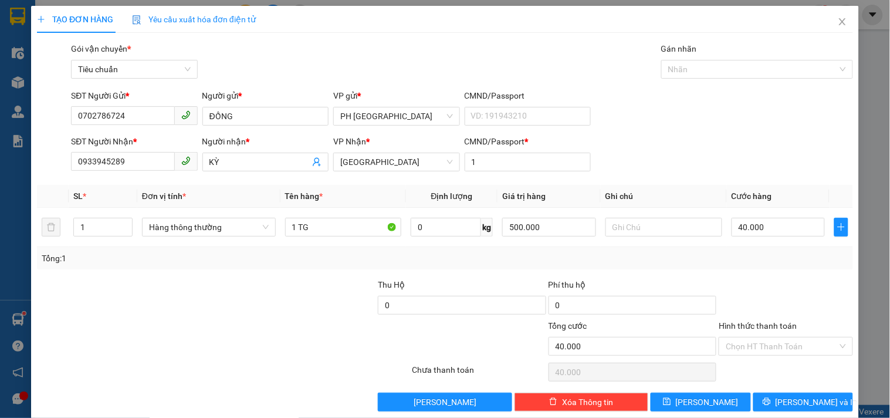
click at [763, 256] on div "Tổng: 1" at bounding box center [445, 258] width 806 height 13
click at [761, 337] on input "Hình thức thanh toán" at bounding box center [780, 346] width 111 height 18
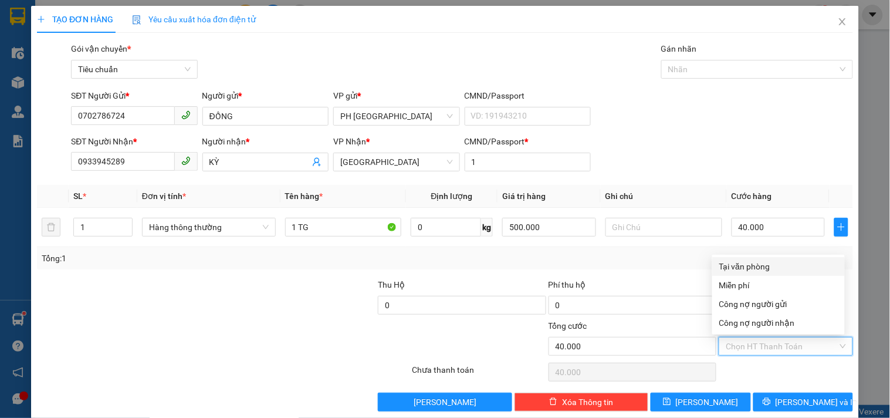
click at [751, 260] on div "Tại văn phòng" at bounding box center [778, 266] width 118 height 13
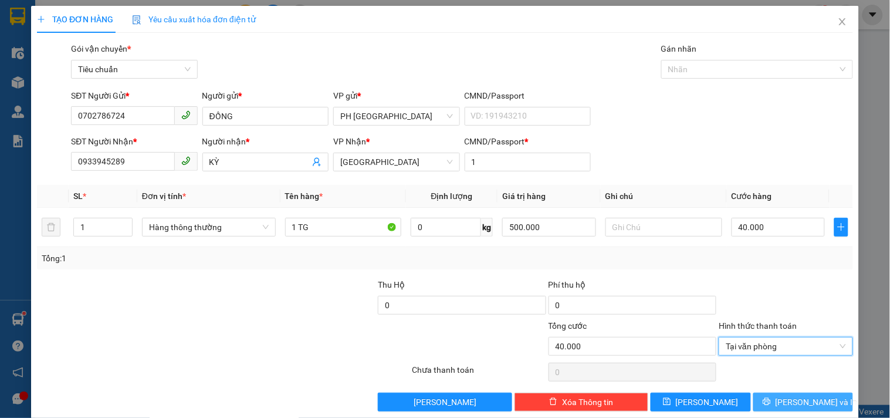
click at [791, 395] on span "[PERSON_NAME] và In" at bounding box center [816, 401] width 82 height 13
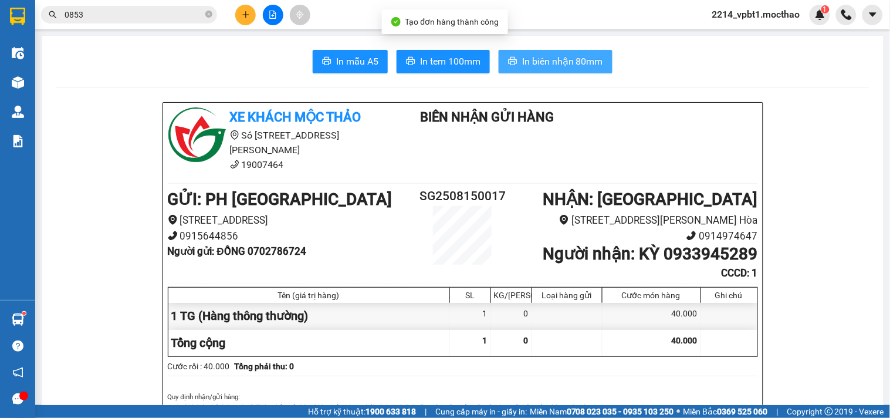
click at [550, 50] on button "In biên nhận 80mm" at bounding box center [555, 61] width 114 height 23
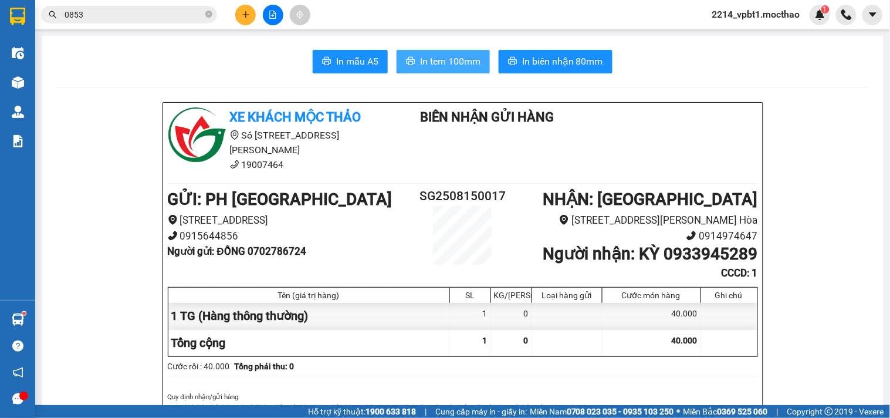
click at [436, 57] on span "In tem 100mm" at bounding box center [450, 61] width 60 height 15
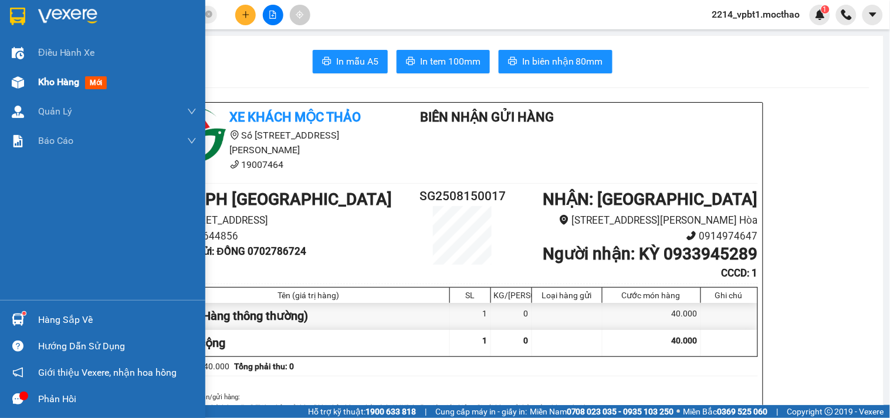
click at [59, 83] on span "Kho hàng" at bounding box center [58, 81] width 41 height 11
